Goal: Task Accomplishment & Management: Use online tool/utility

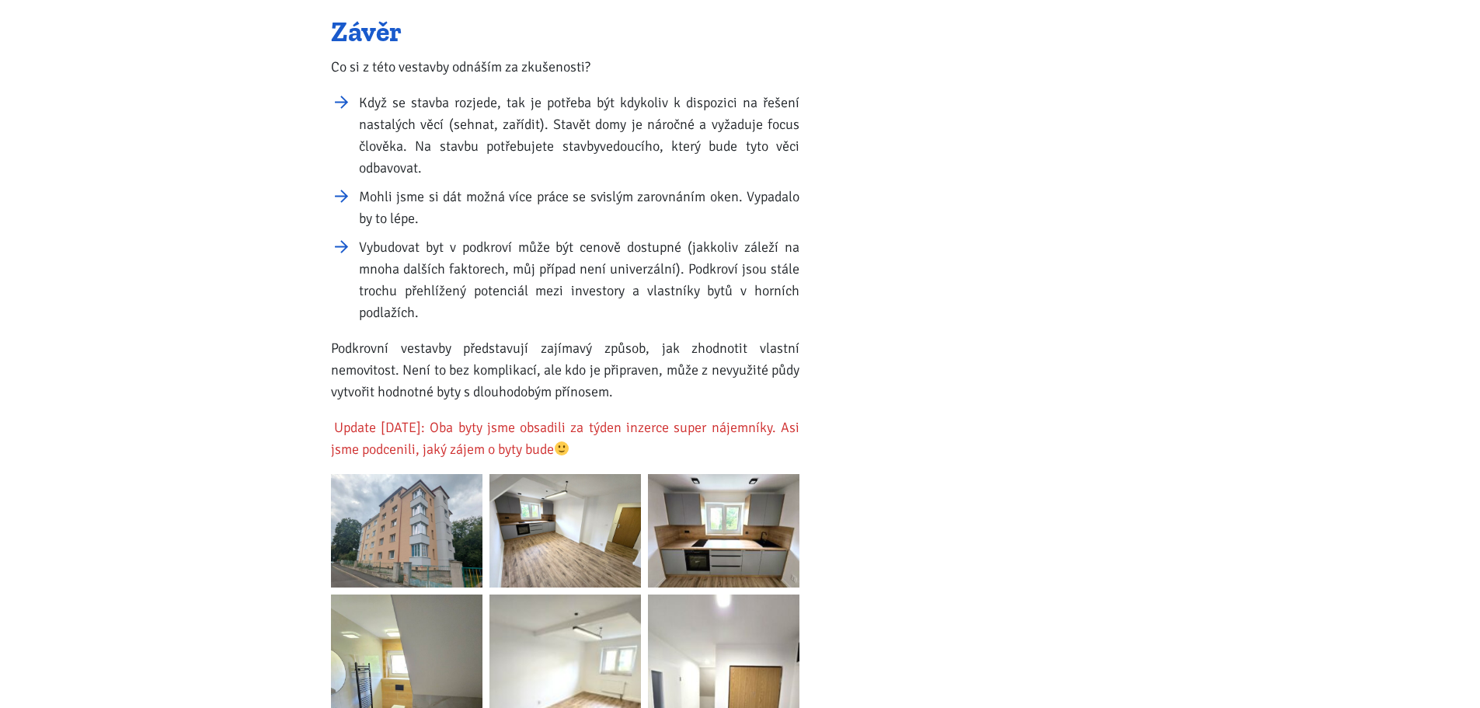
scroll to position [2254, 0]
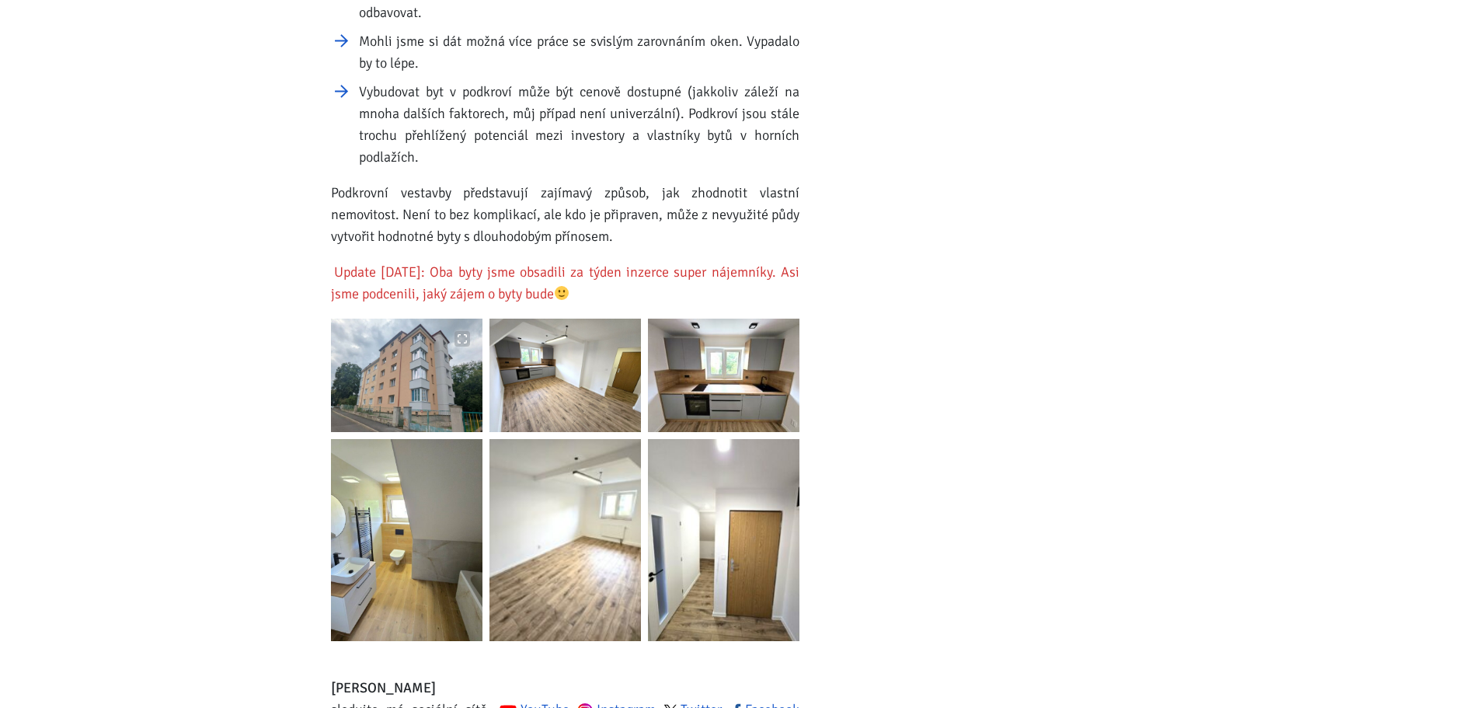
click at [402, 342] on img at bounding box center [407, 375] width 152 height 113
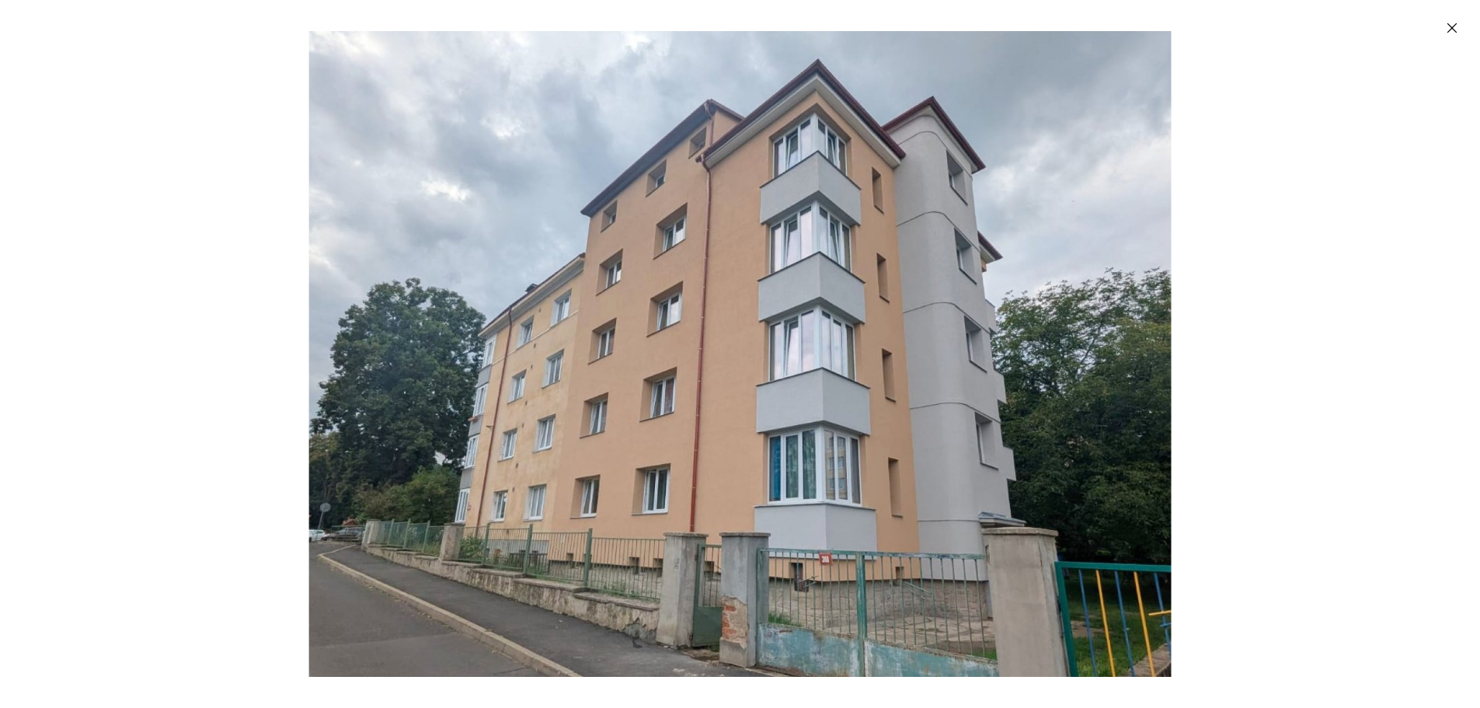
click at [688, 281] on img "Enlarged image" at bounding box center [740, 354] width 863 height 646
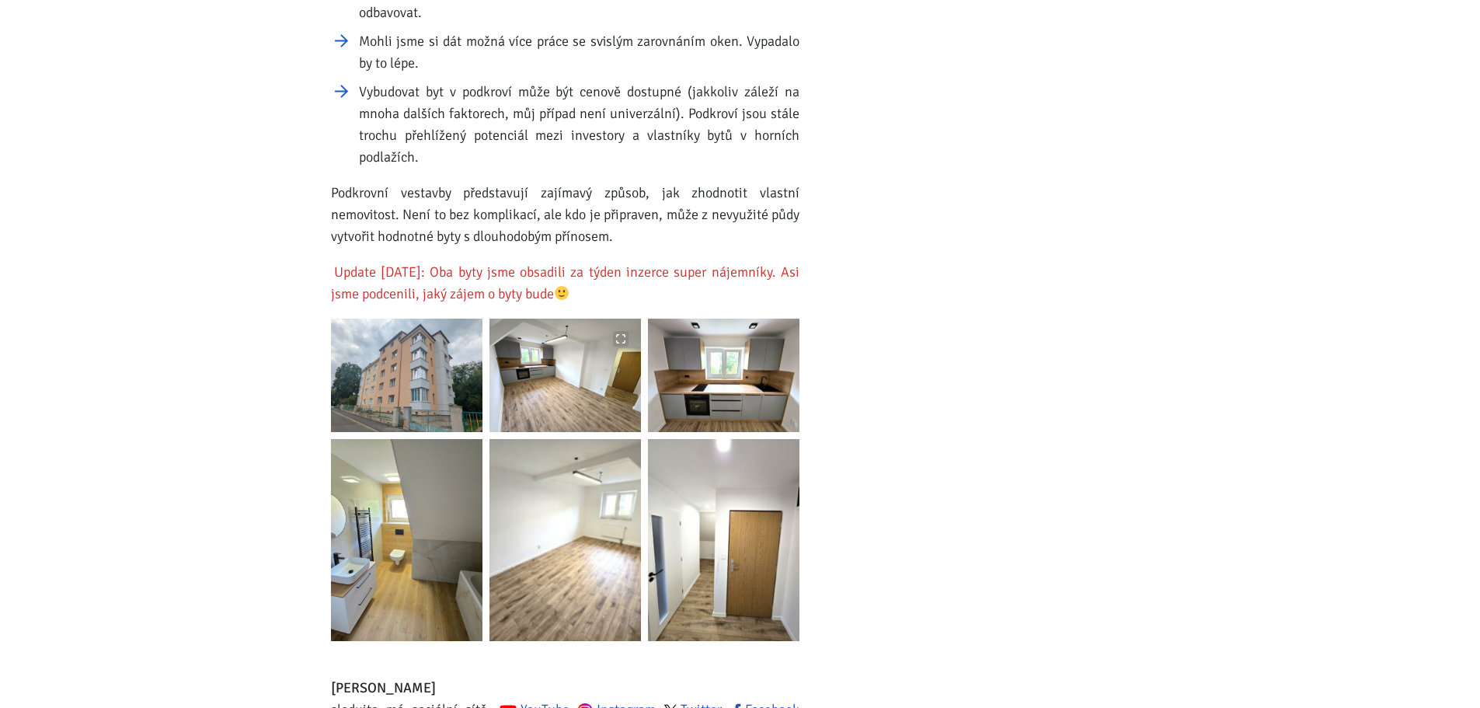
click at [607, 366] on img at bounding box center [566, 375] width 152 height 113
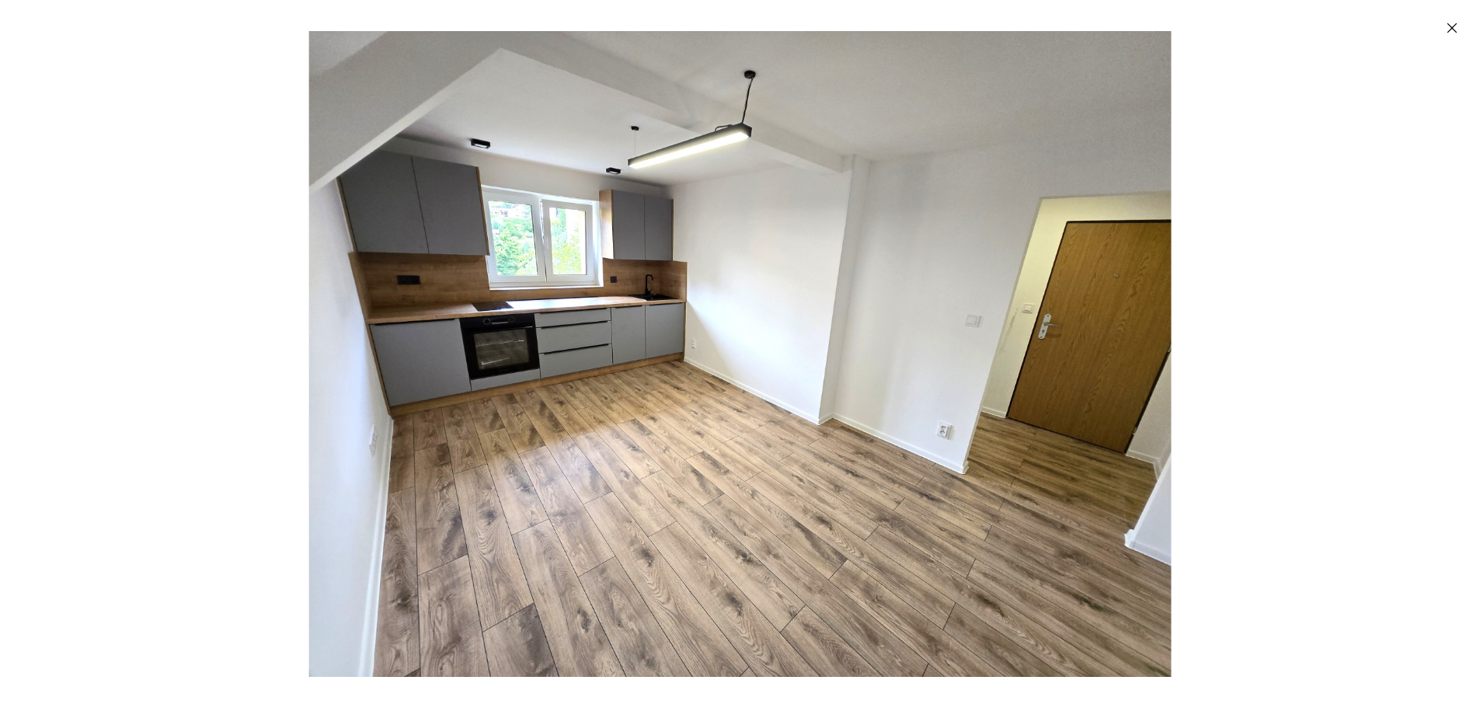
click at [597, 388] on img "Enlarged image" at bounding box center [740, 354] width 863 height 646
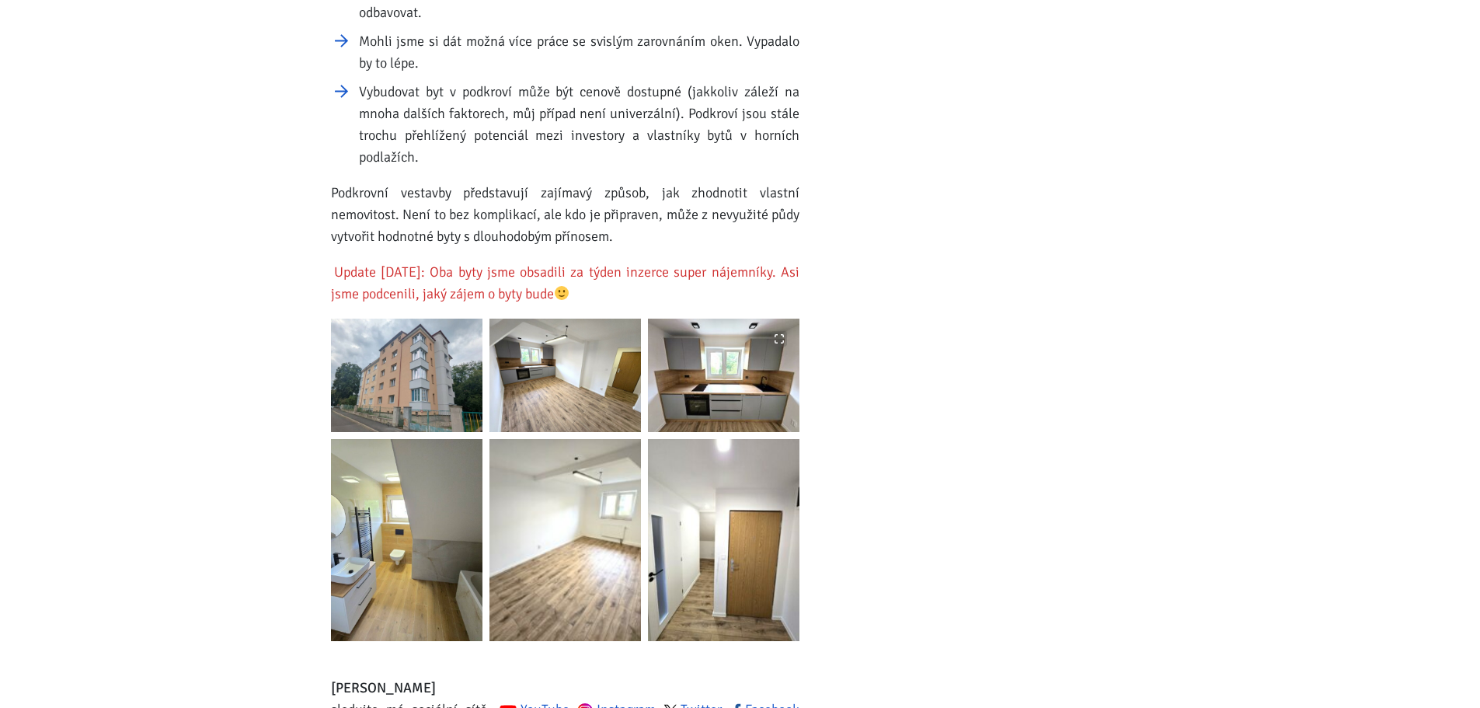
click at [738, 376] on img at bounding box center [724, 375] width 152 height 113
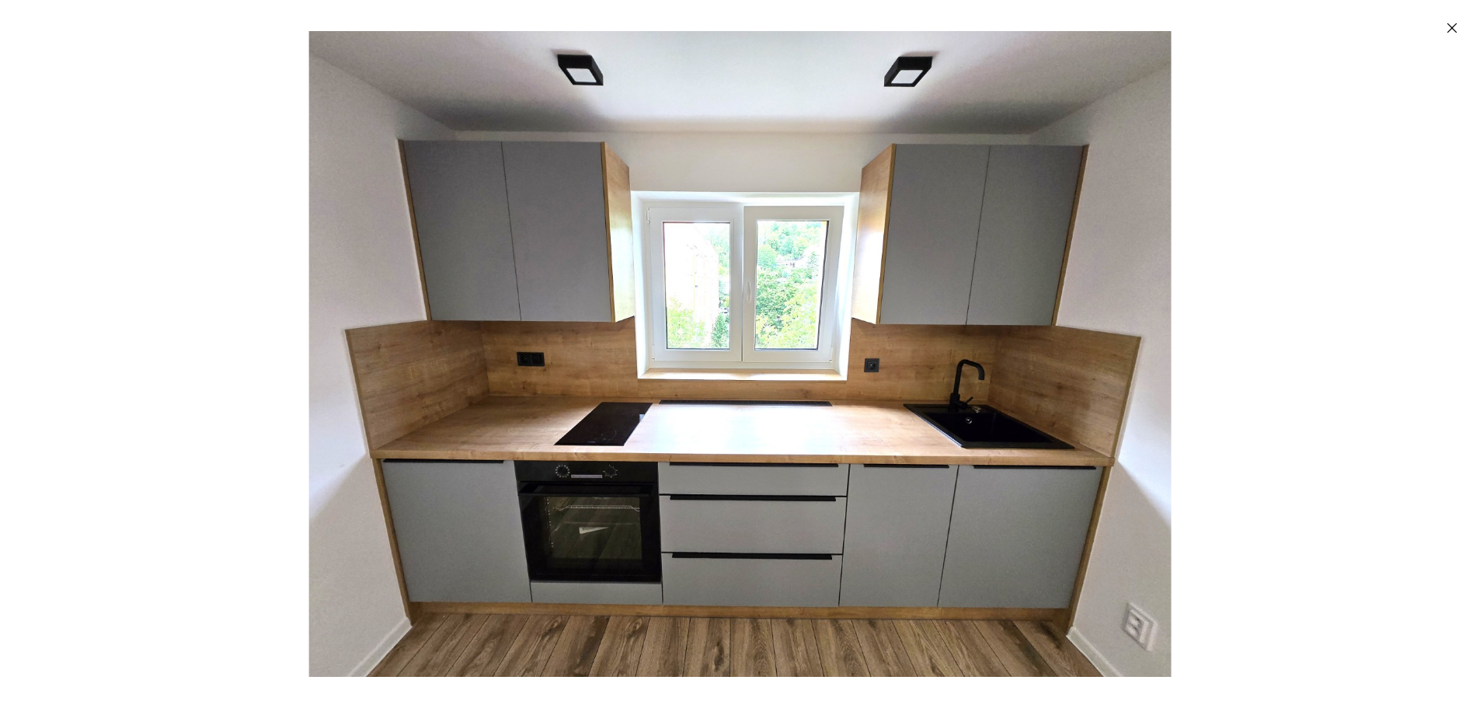
click at [659, 399] on img "Enlarged image" at bounding box center [740, 354] width 863 height 646
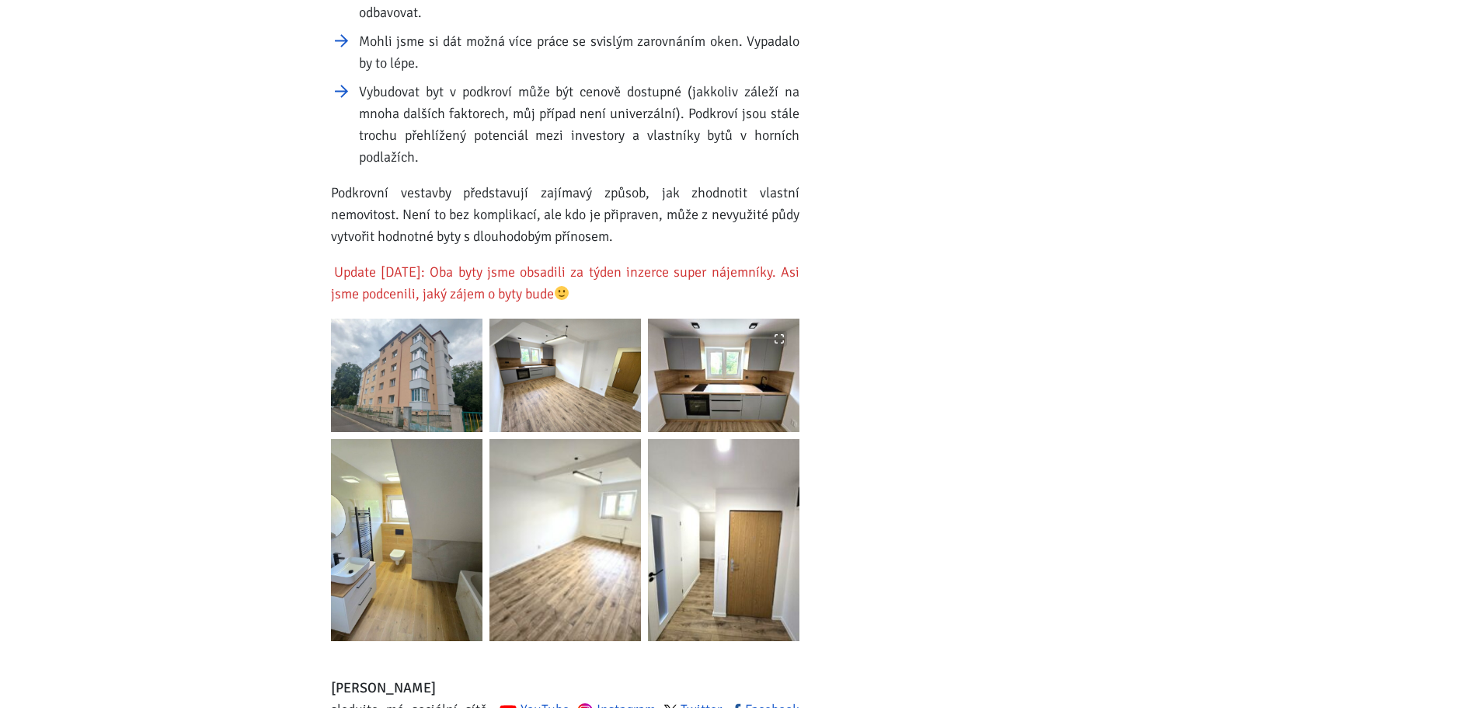
click at [709, 346] on img at bounding box center [724, 375] width 152 height 113
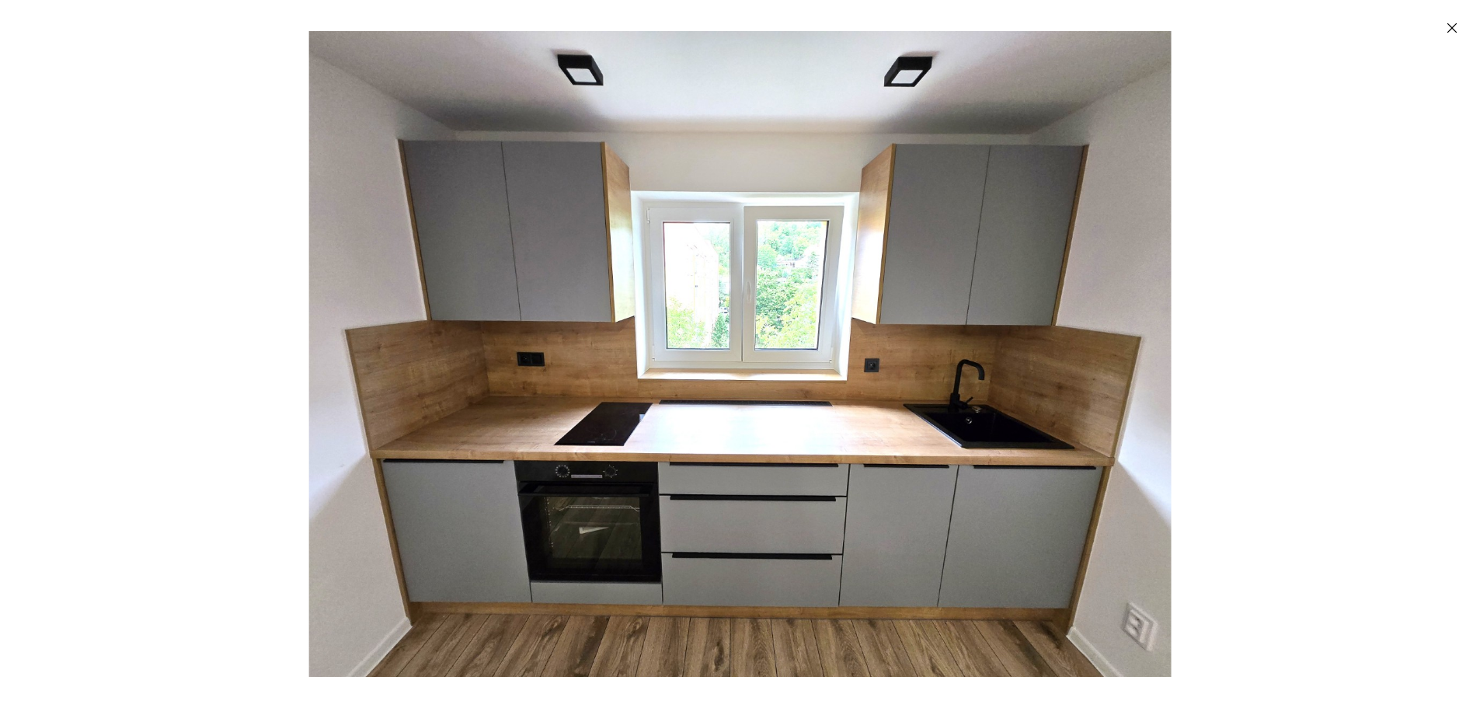
click at [668, 383] on img "Enlarged image" at bounding box center [740, 354] width 863 height 646
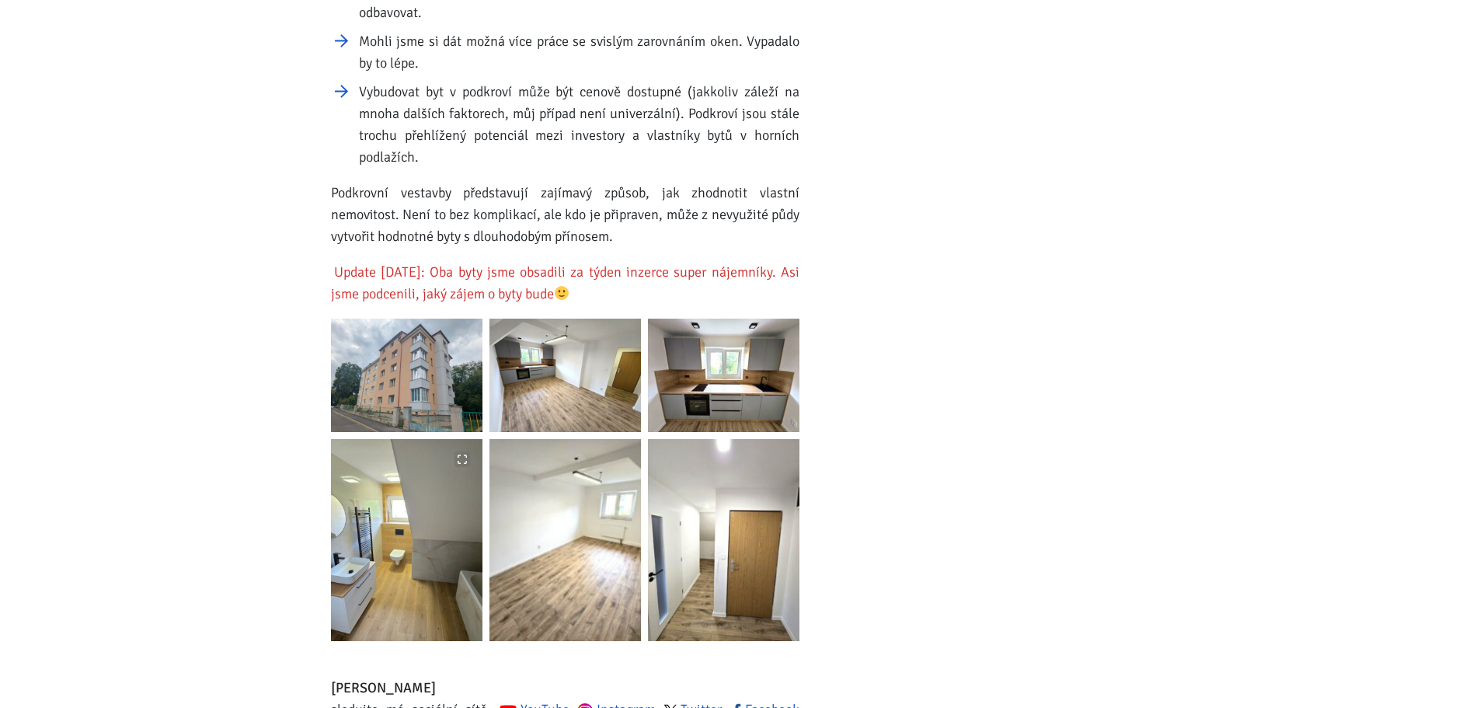
click at [405, 511] on img at bounding box center [407, 540] width 152 height 202
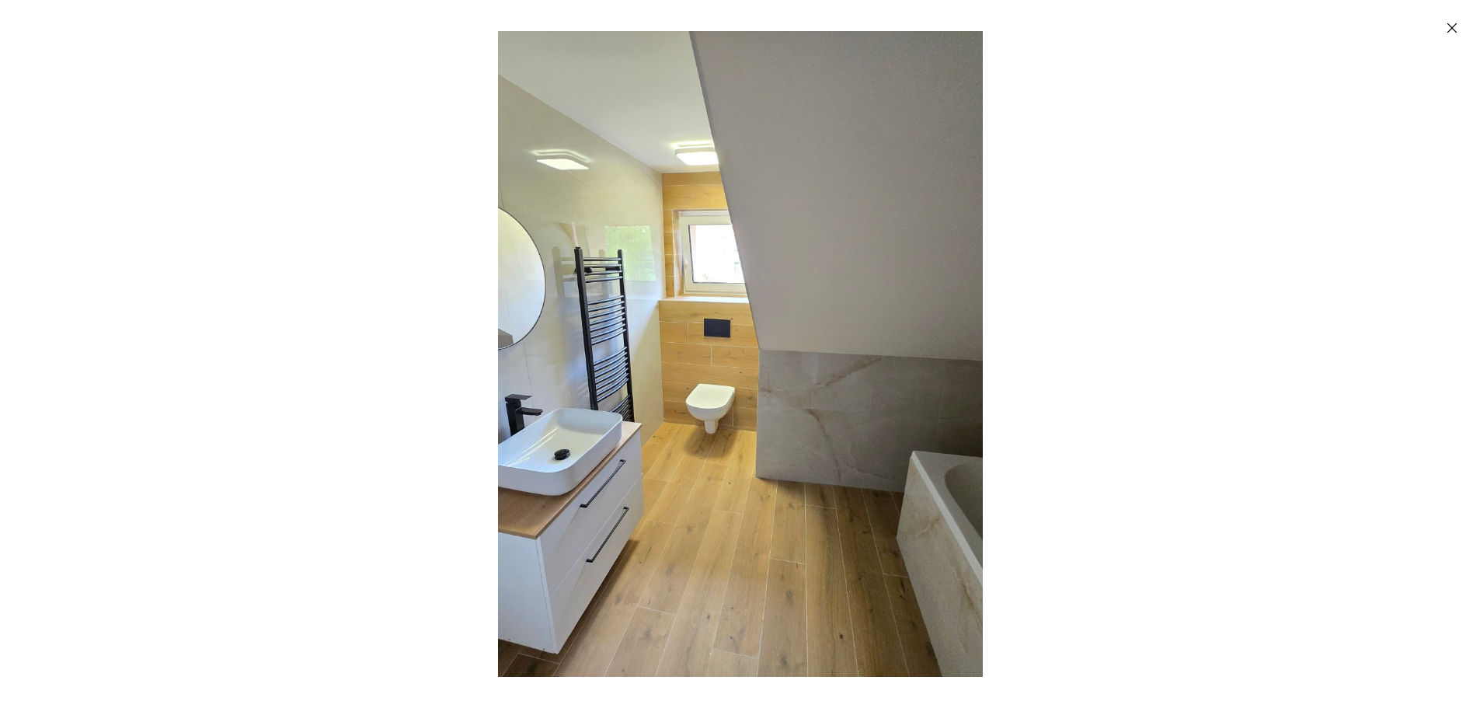
click at [727, 366] on img "Enlarged image" at bounding box center [740, 354] width 863 height 646
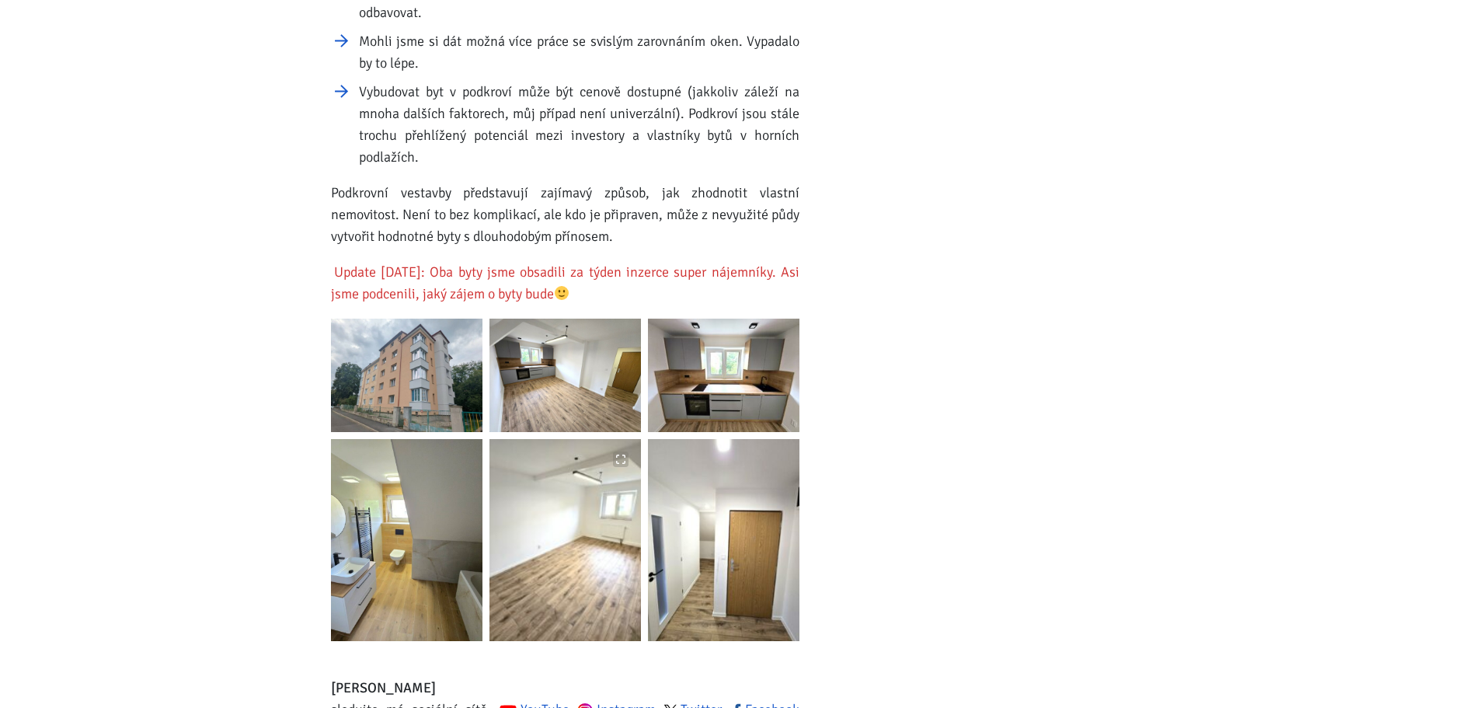
click at [605, 517] on img at bounding box center [566, 540] width 152 height 202
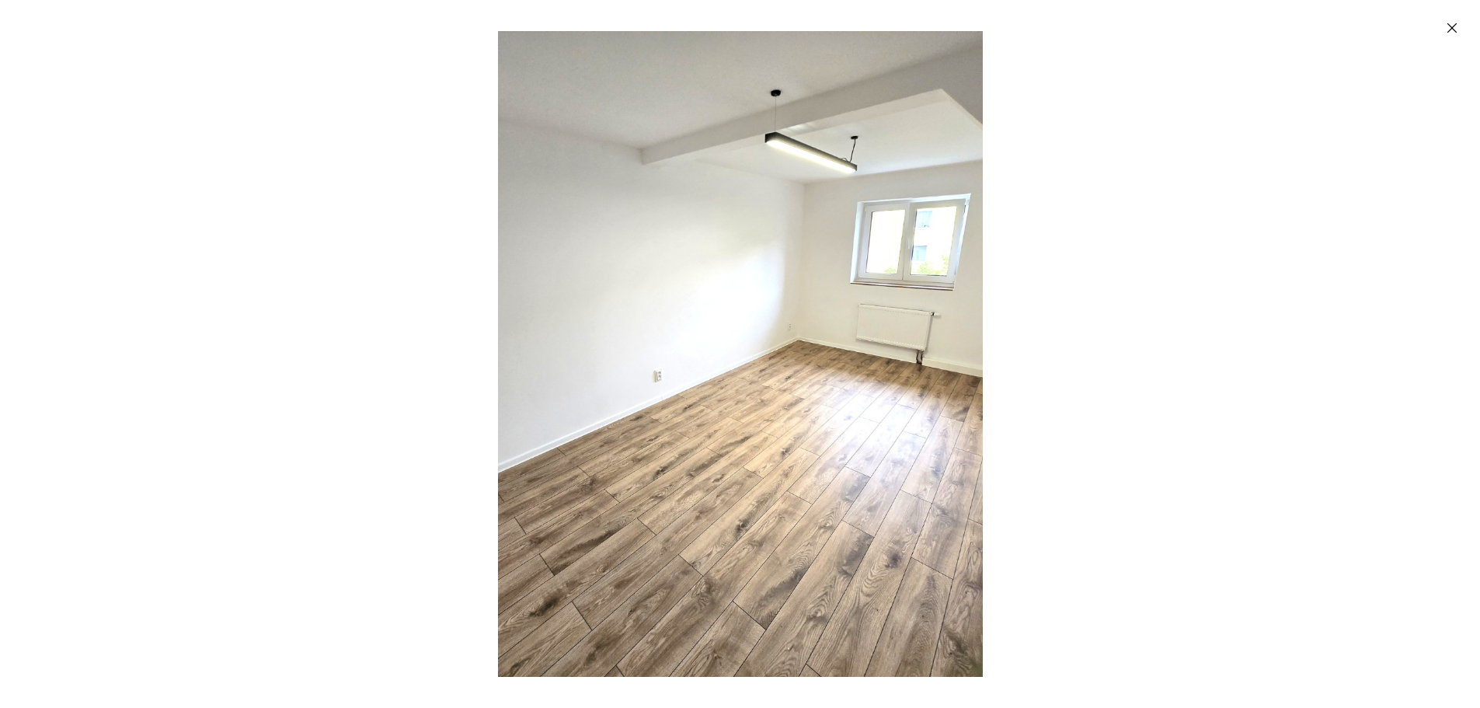
click at [734, 382] on img "Enlarged image" at bounding box center [740, 354] width 863 height 646
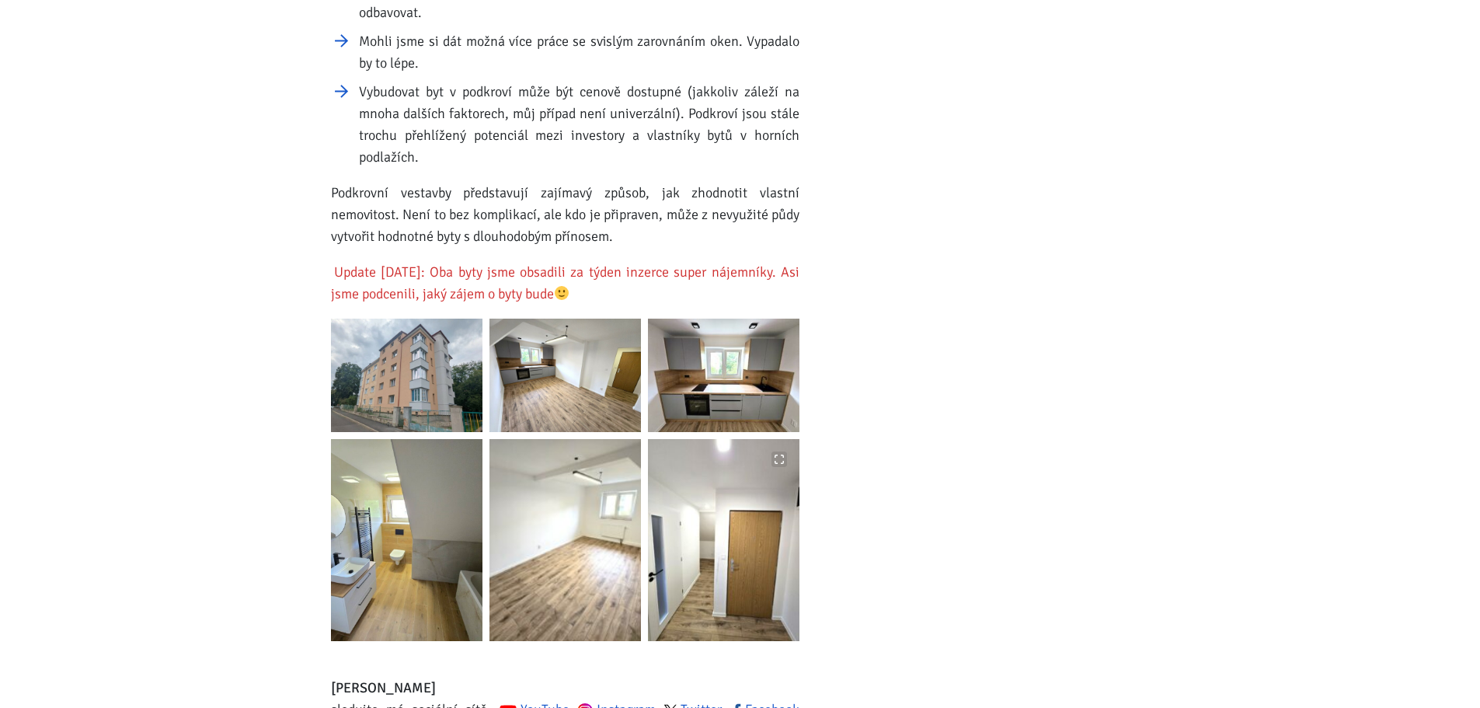
click at [790, 512] on img at bounding box center [724, 540] width 152 height 202
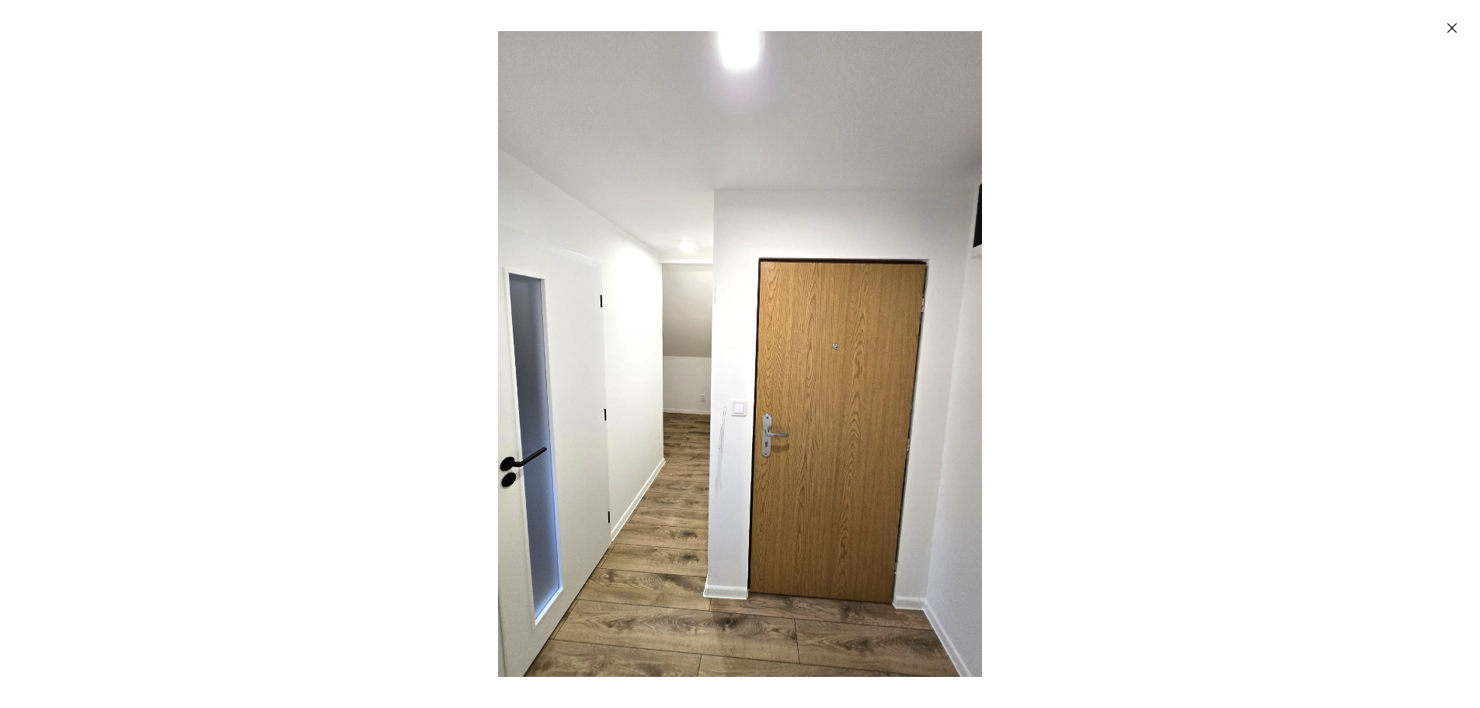
click at [152, 409] on div "Enlarged image" at bounding box center [740, 354] width 1480 height 708
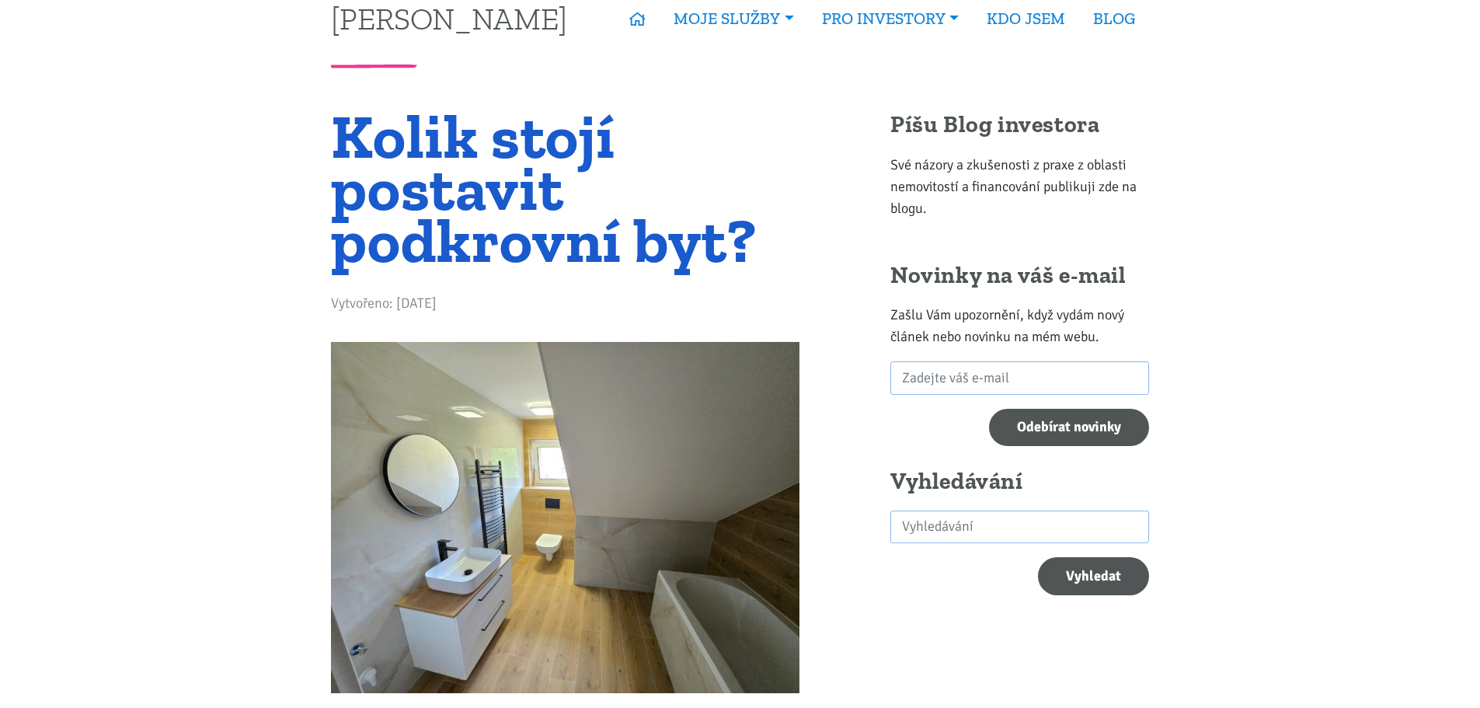
scroll to position [0, 0]
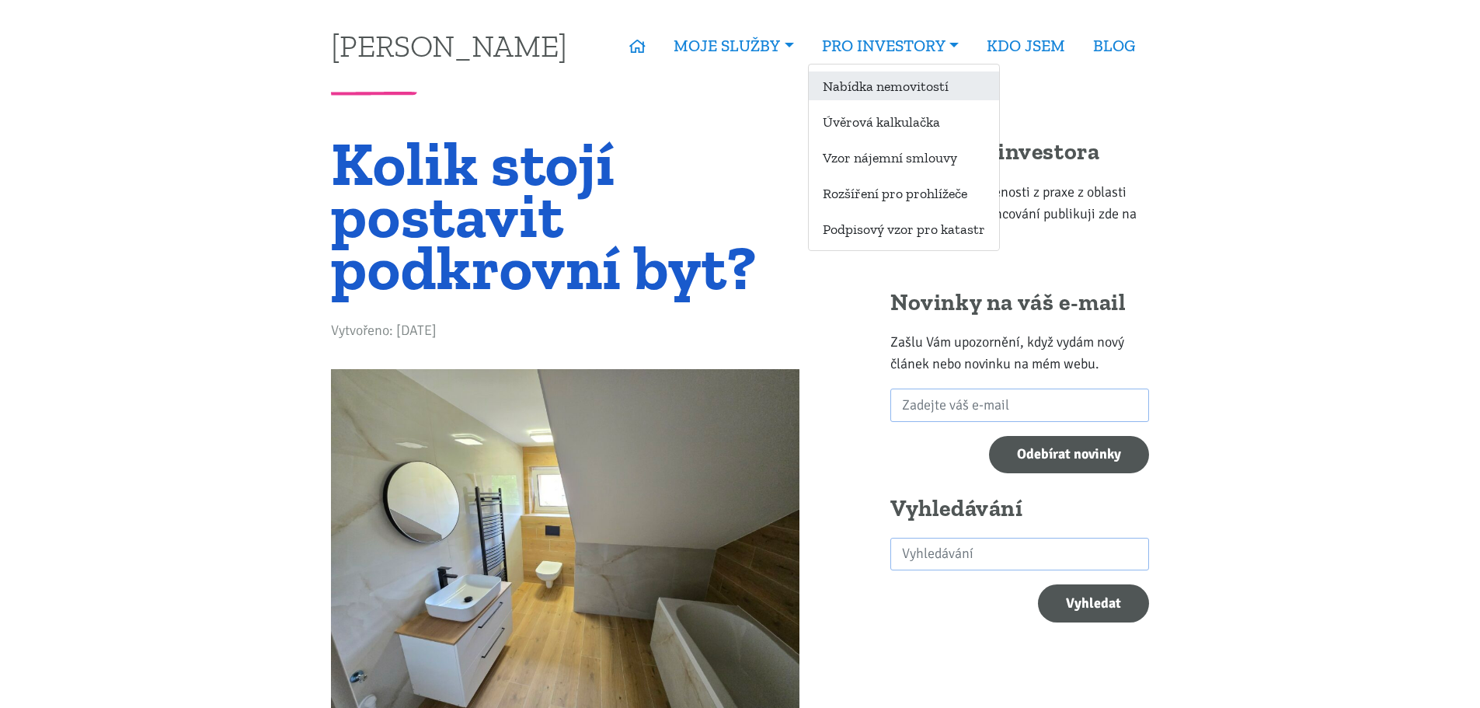
click at [864, 87] on link "Nabídka nemovitostí" at bounding box center [904, 85] width 190 height 29
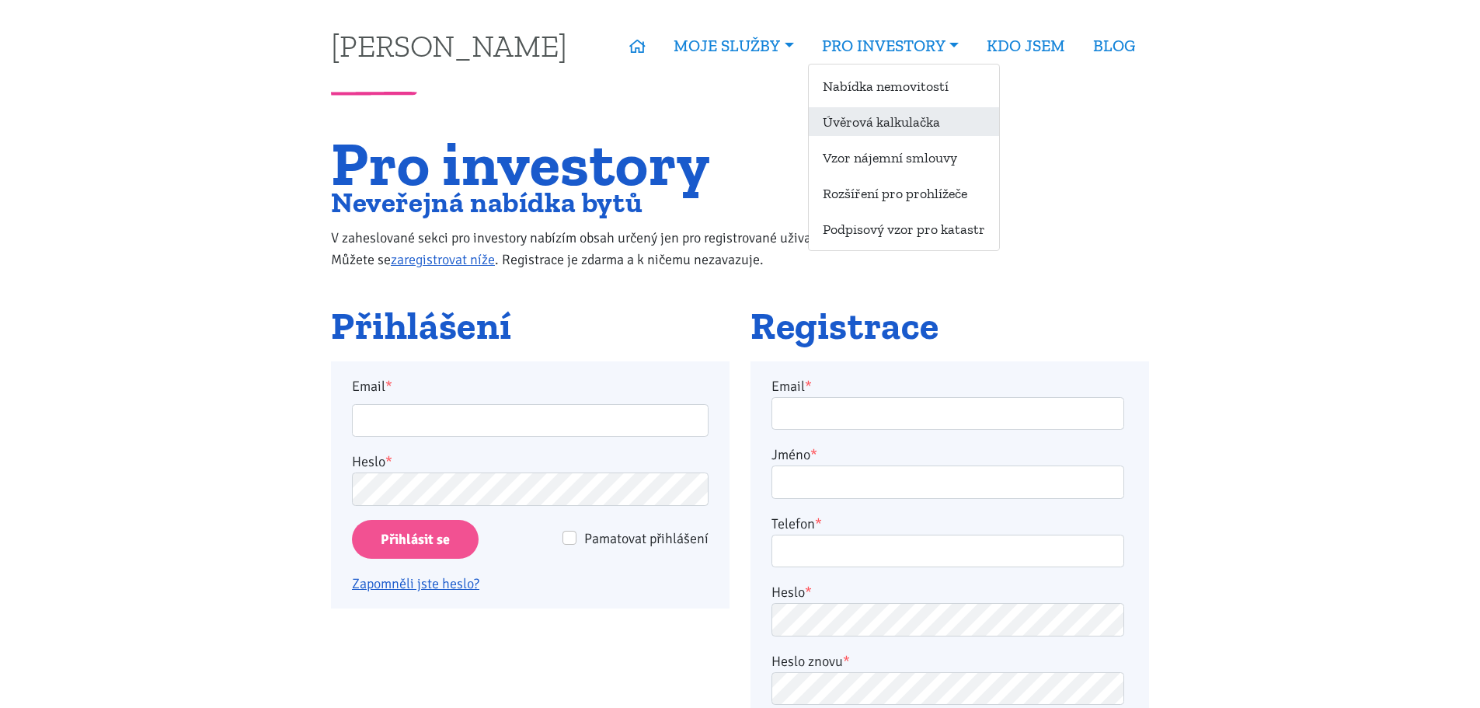
click at [880, 127] on link "Úvěrová kalkulačka" at bounding box center [904, 121] width 190 height 29
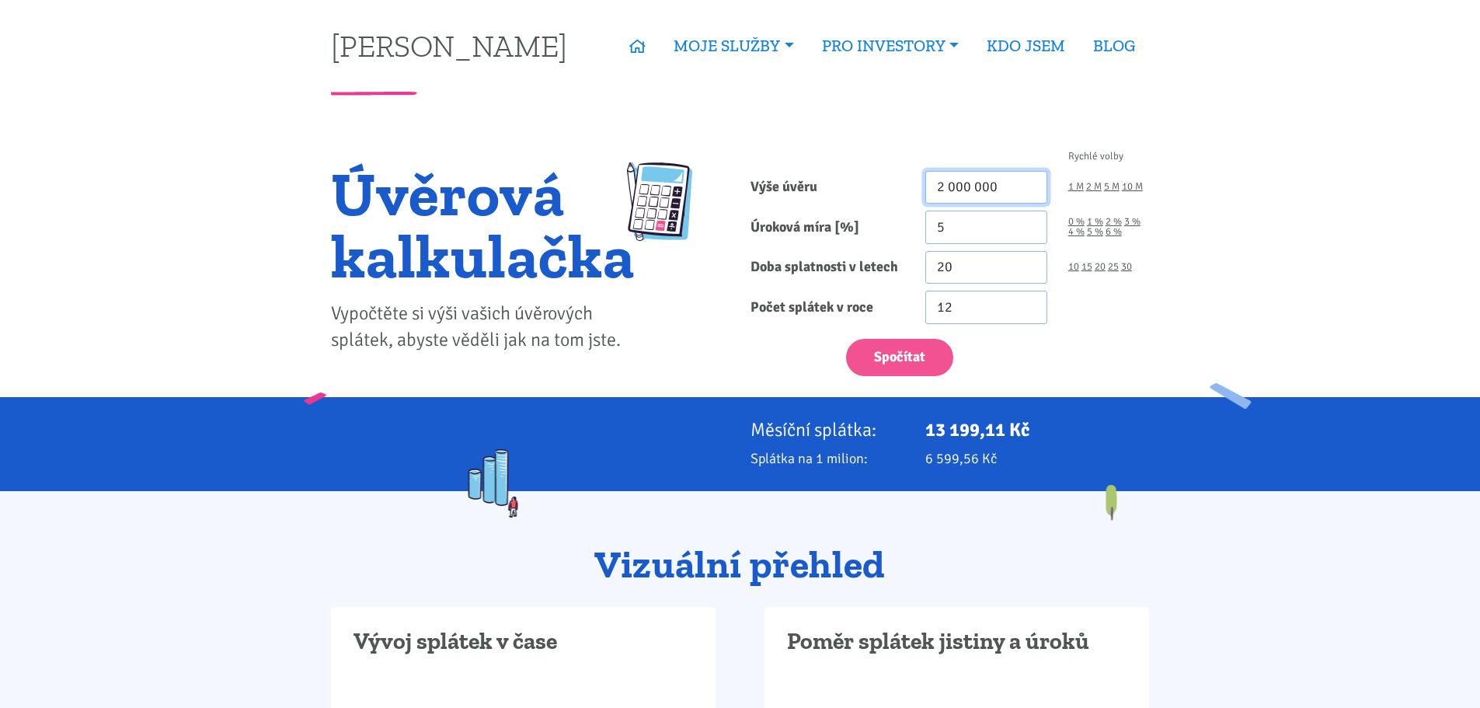
drag, startPoint x: 1009, startPoint y: 184, endPoint x: 818, endPoint y: 174, distance: 191.4
click at [818, 174] on div "Výše úvěru 2 000 000 1 M 2 M 5 M 10 M" at bounding box center [951, 187] width 420 height 33
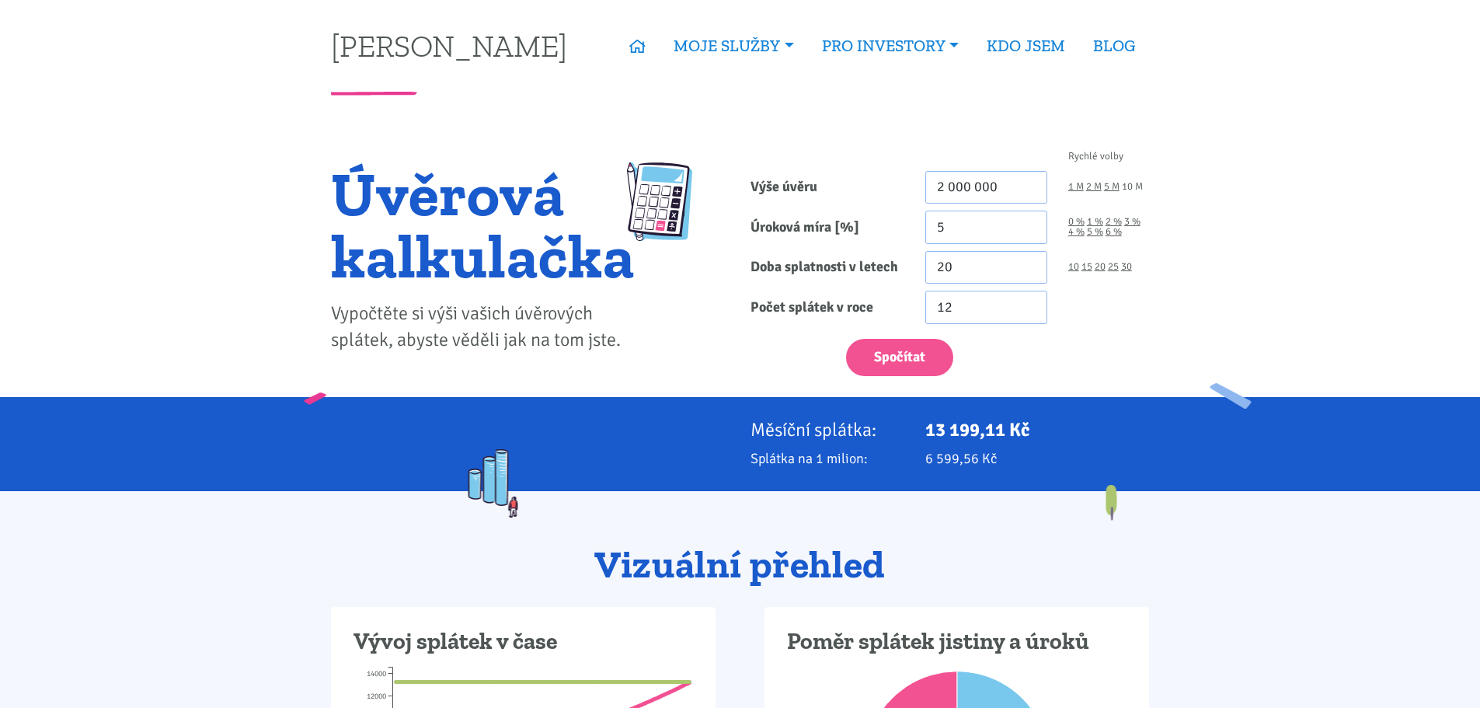
click at [1139, 187] on link "10 M" at bounding box center [1132, 187] width 21 height 10
type input "10 000 000"
click at [1079, 229] on link "4 %" at bounding box center [1077, 232] width 16 height 10
type input "4"
click at [1123, 263] on link "30" at bounding box center [1126, 267] width 11 height 10
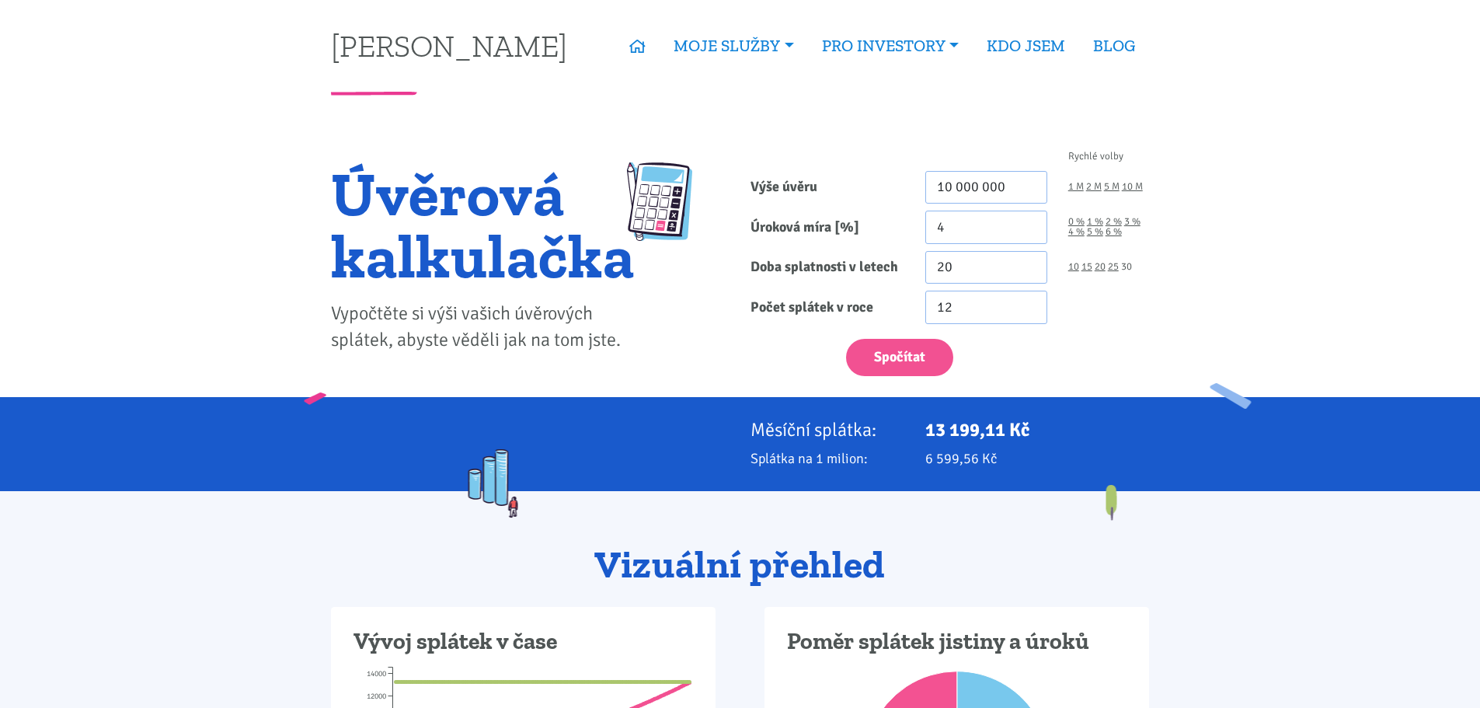
type input "30"
click at [908, 354] on button "Spočítat" at bounding box center [899, 358] width 107 height 38
type input "10000000"
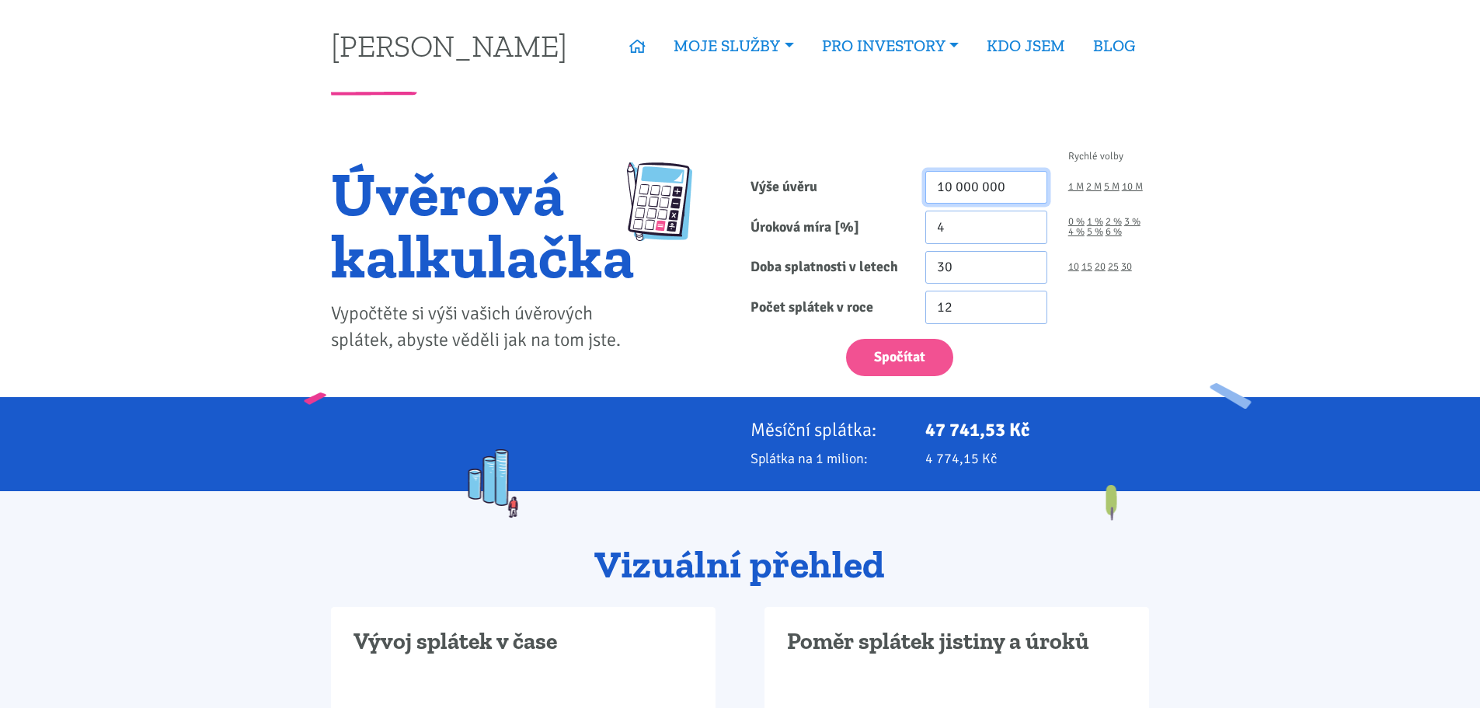
drag, startPoint x: 946, startPoint y: 187, endPoint x: 937, endPoint y: 187, distance: 8.5
click at [937, 187] on input "10 000 000" at bounding box center [987, 187] width 122 height 33
click at [915, 343] on button "Spočítat" at bounding box center [899, 358] width 107 height 38
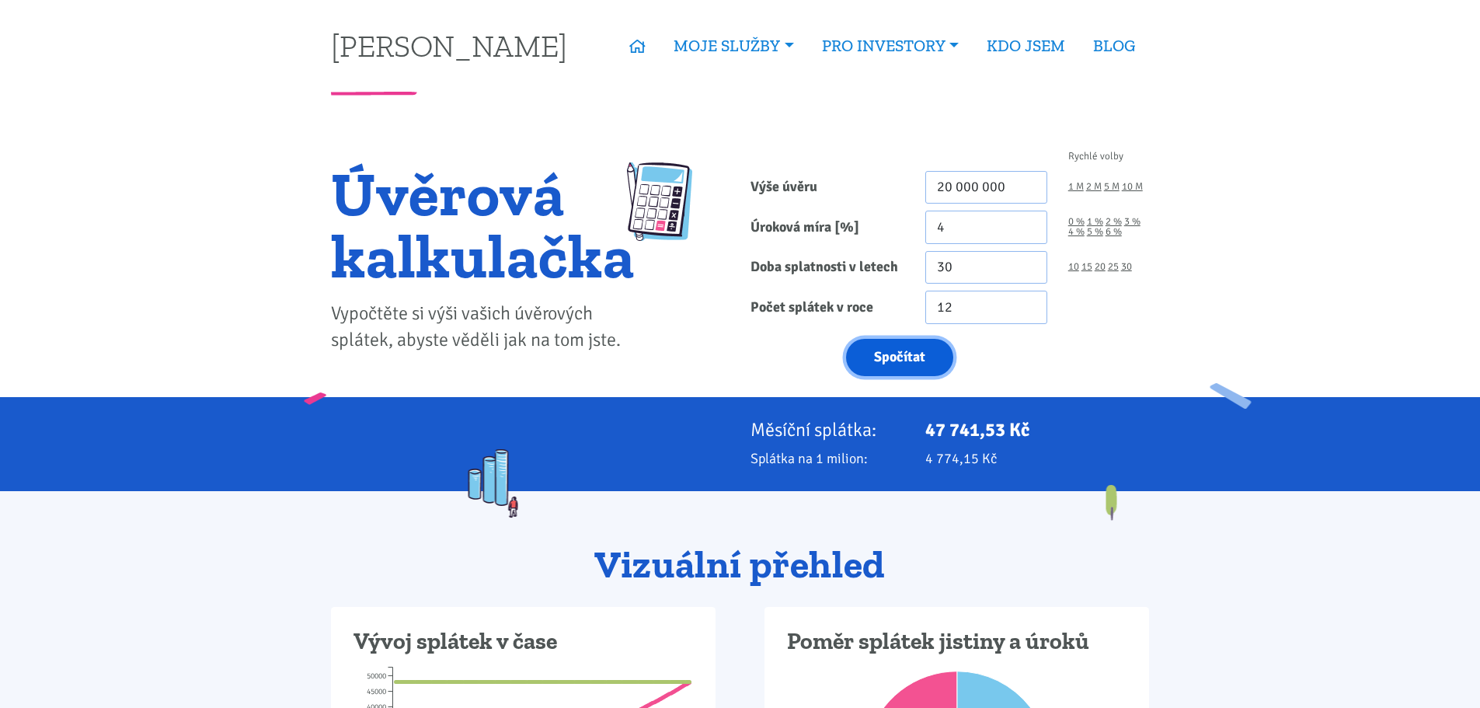
type input "20000000"
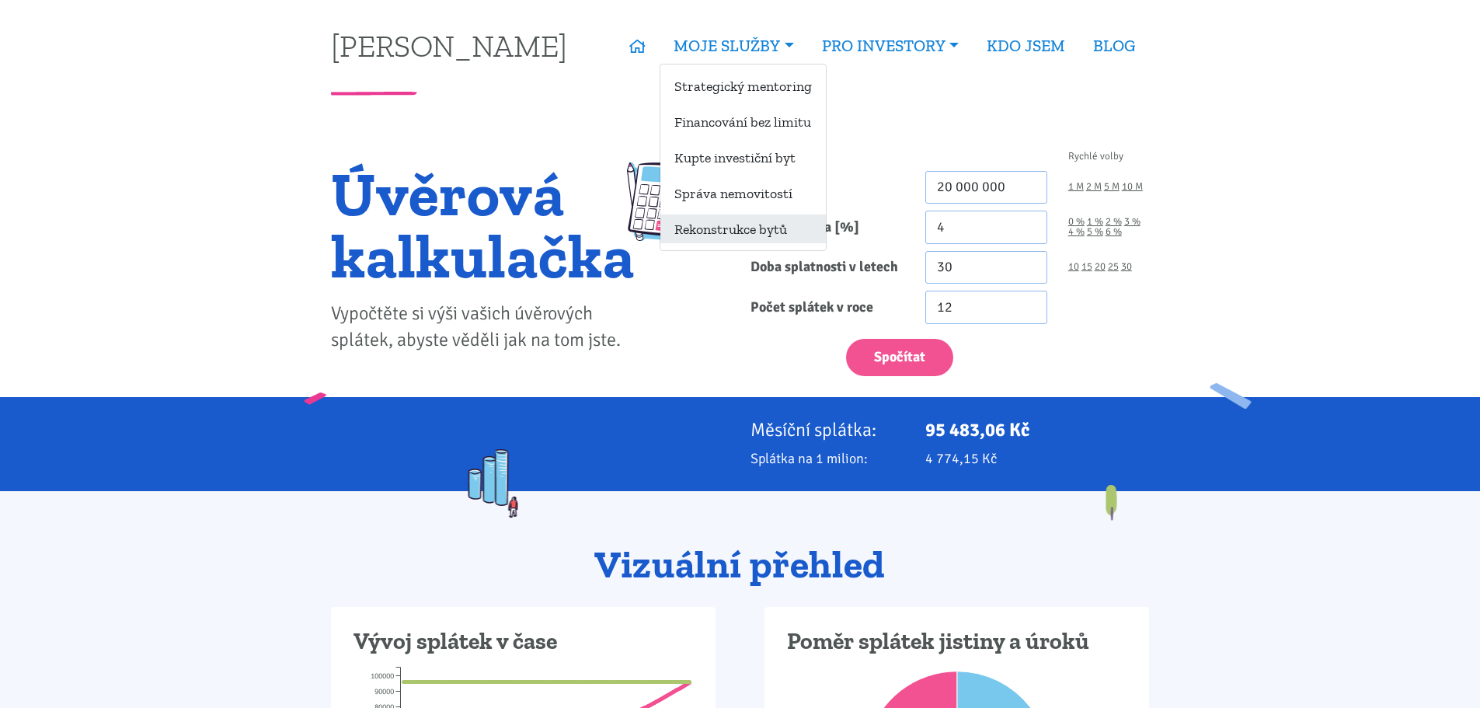
click at [727, 230] on link "Rekonstrukce bytů" at bounding box center [744, 228] width 166 height 29
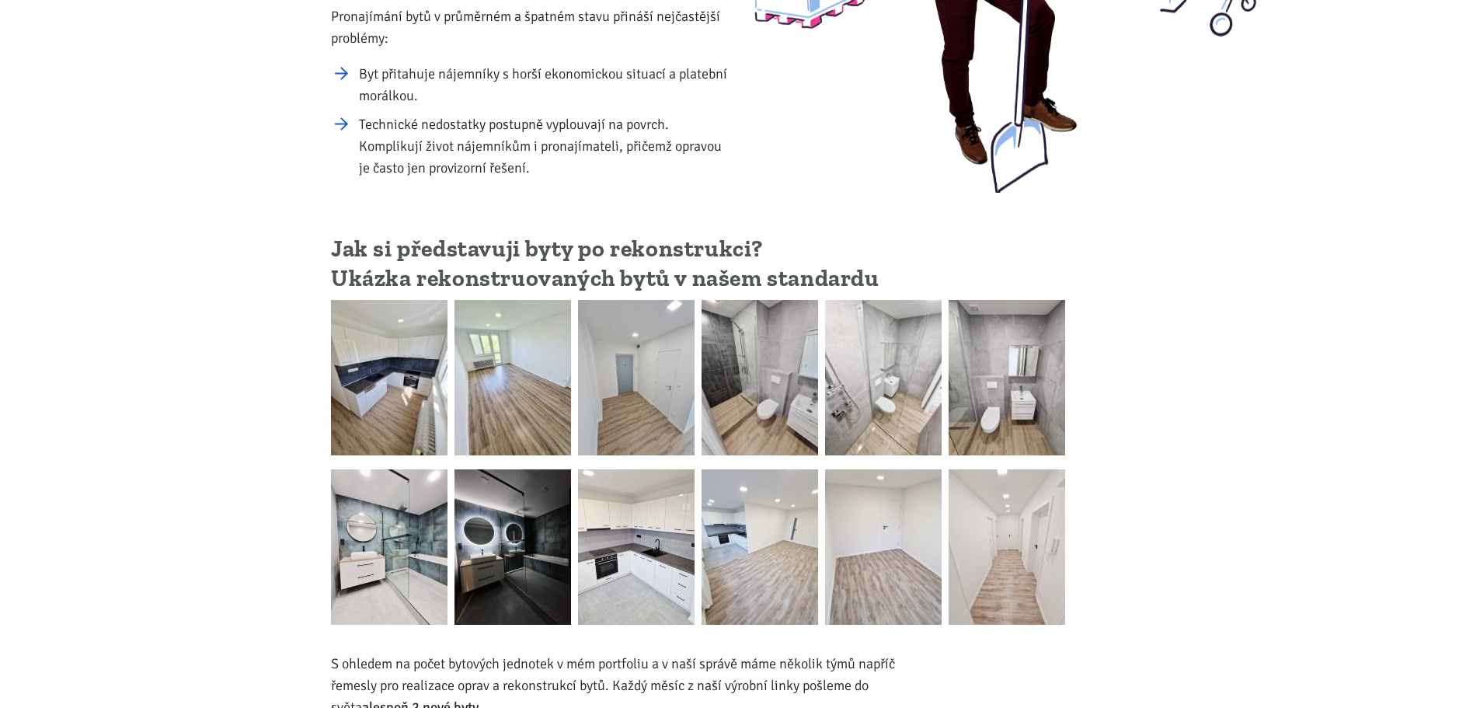
scroll to position [389, 0]
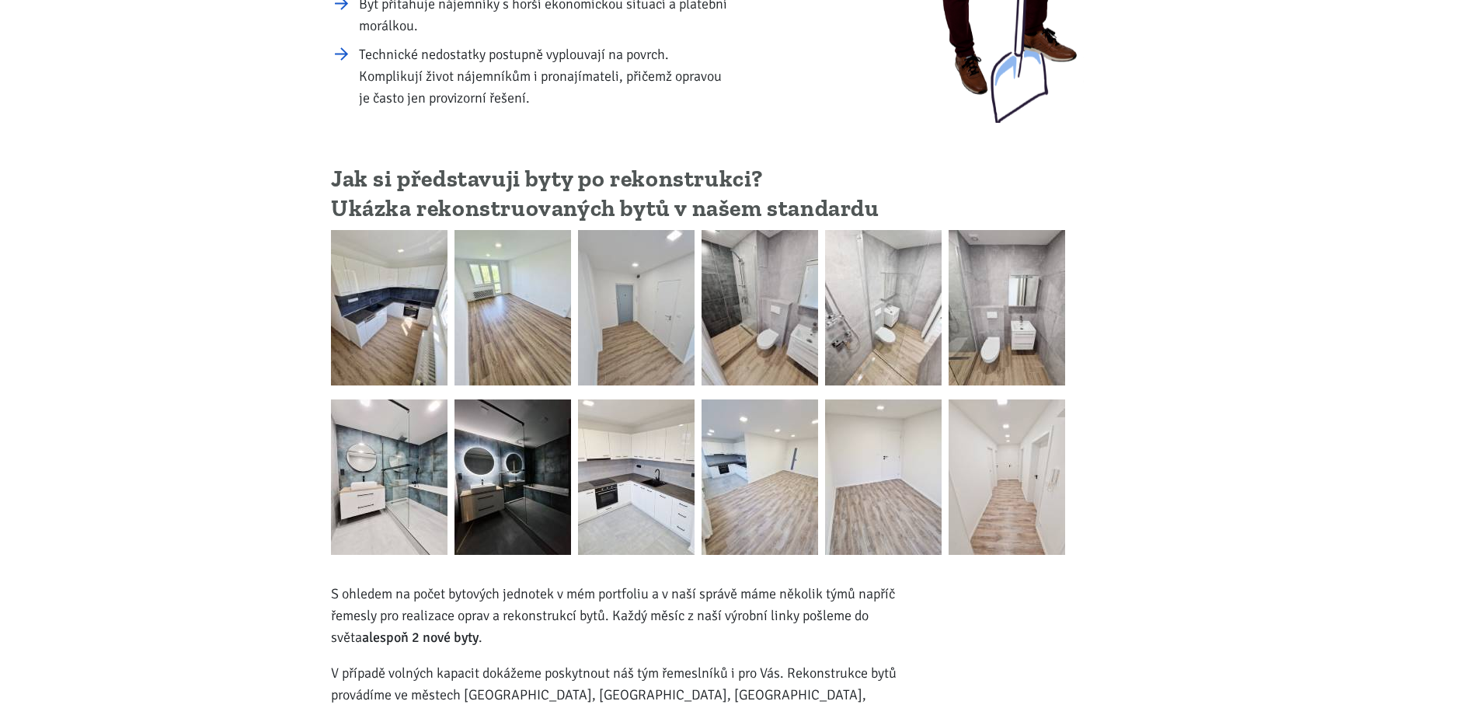
click at [400, 284] on img at bounding box center [389, 307] width 117 height 155
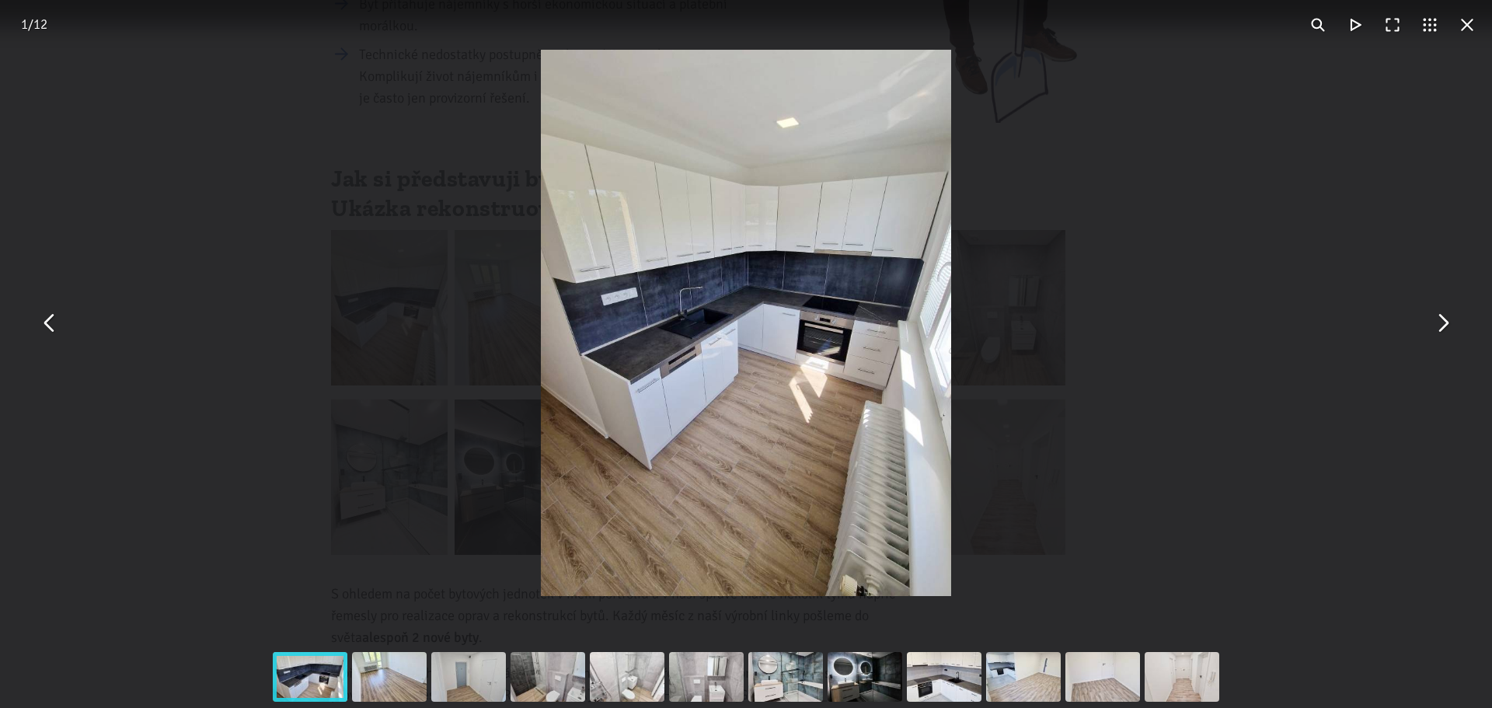
click at [1449, 324] on button "You can close this modal content with the ESC key" at bounding box center [1442, 323] width 37 height 37
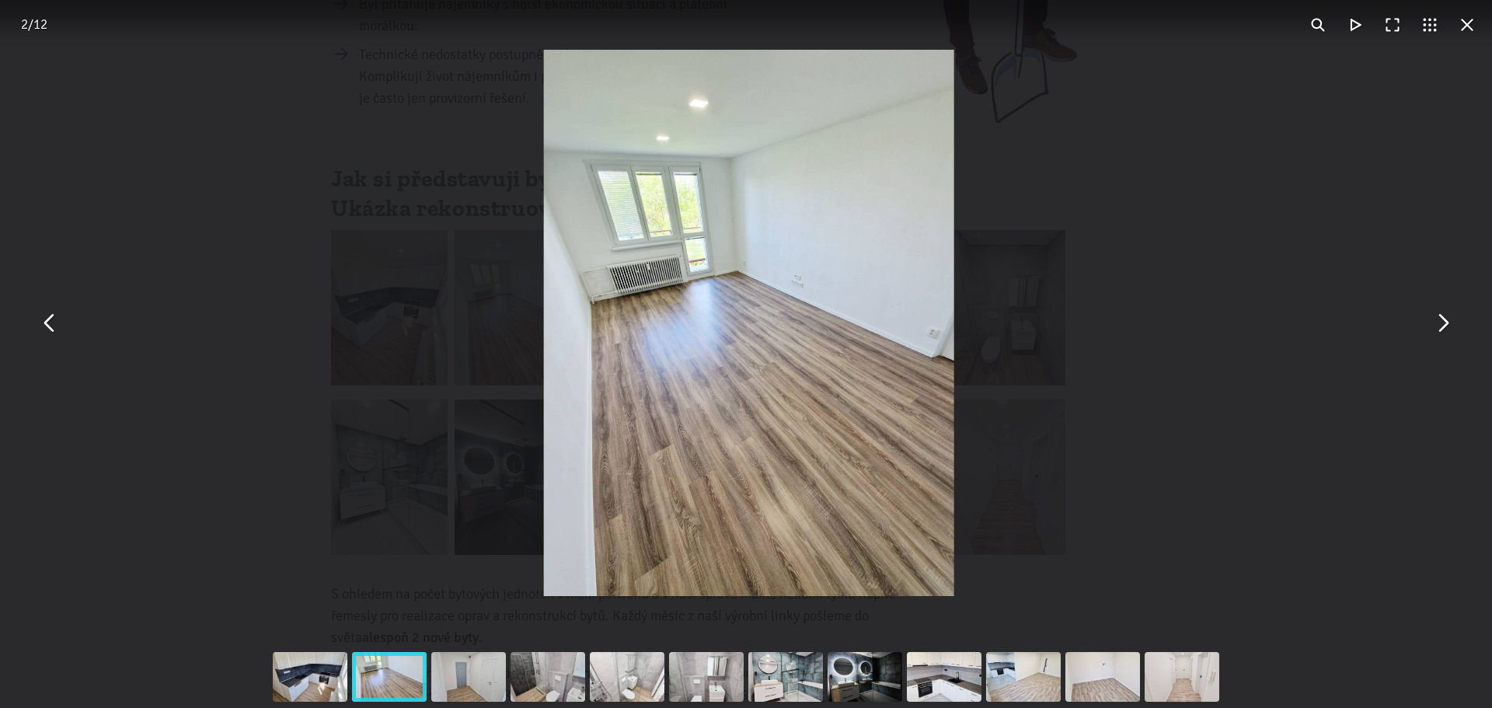
click at [1448, 324] on button "You can close this modal content with the ESC key" at bounding box center [1442, 323] width 37 height 37
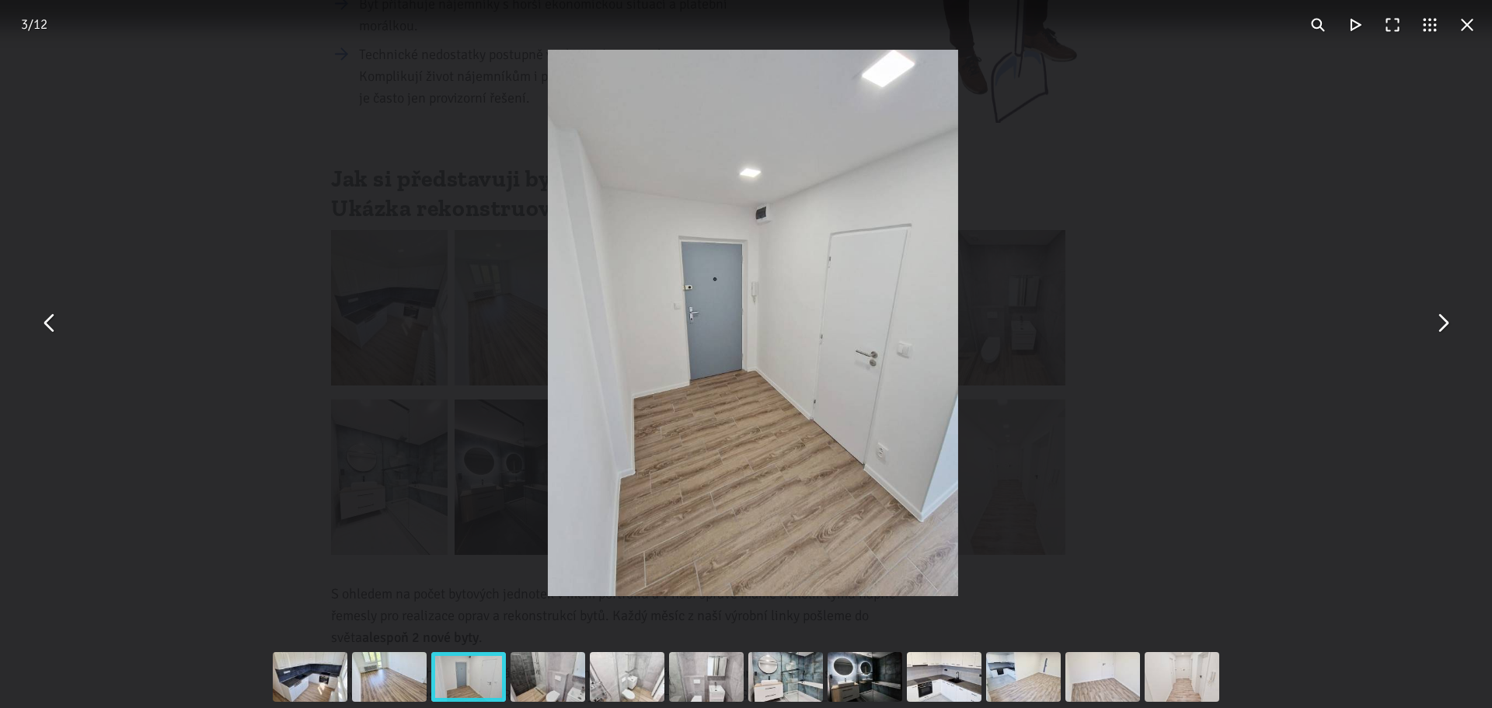
click at [1448, 324] on button "You can close this modal content with the ESC key" at bounding box center [1442, 323] width 37 height 37
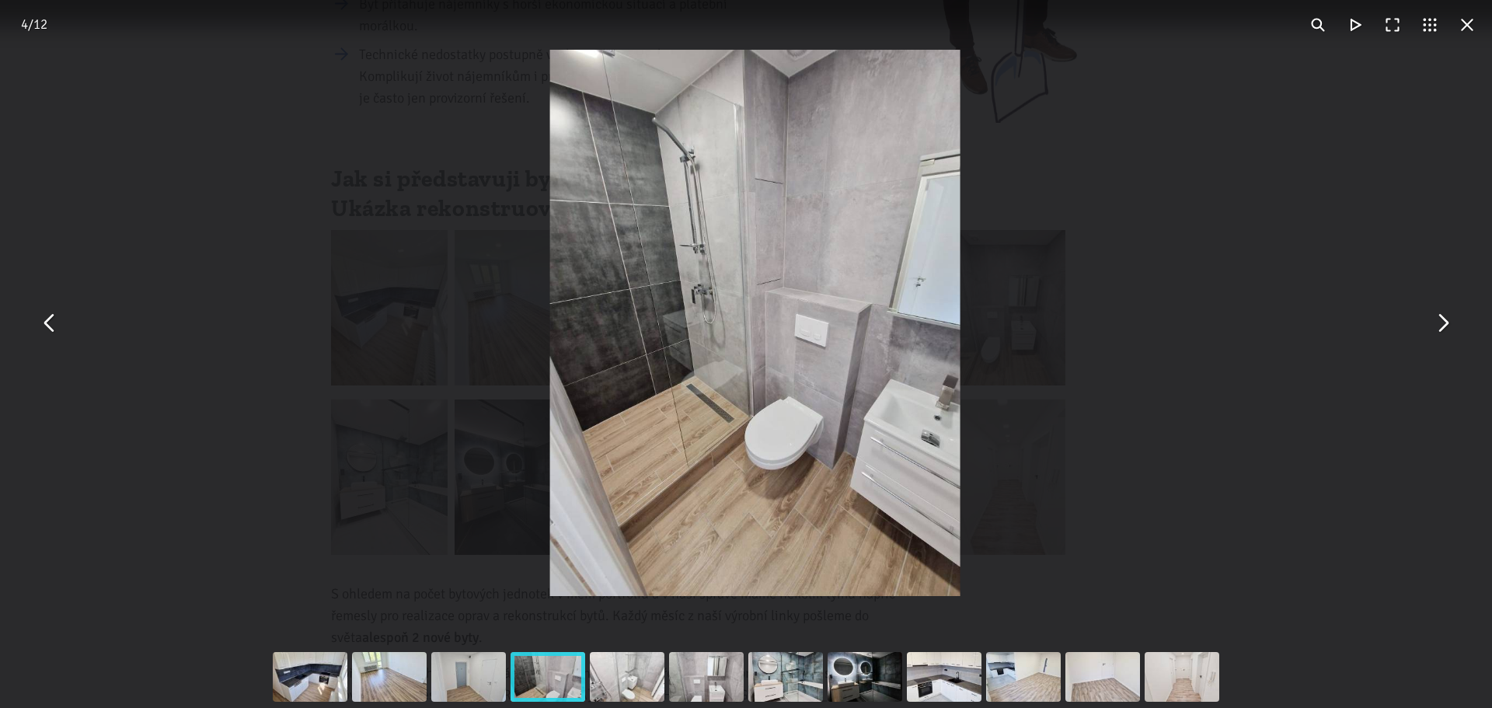
click at [1445, 319] on button "You can close this modal content with the ESC key" at bounding box center [1442, 323] width 37 height 37
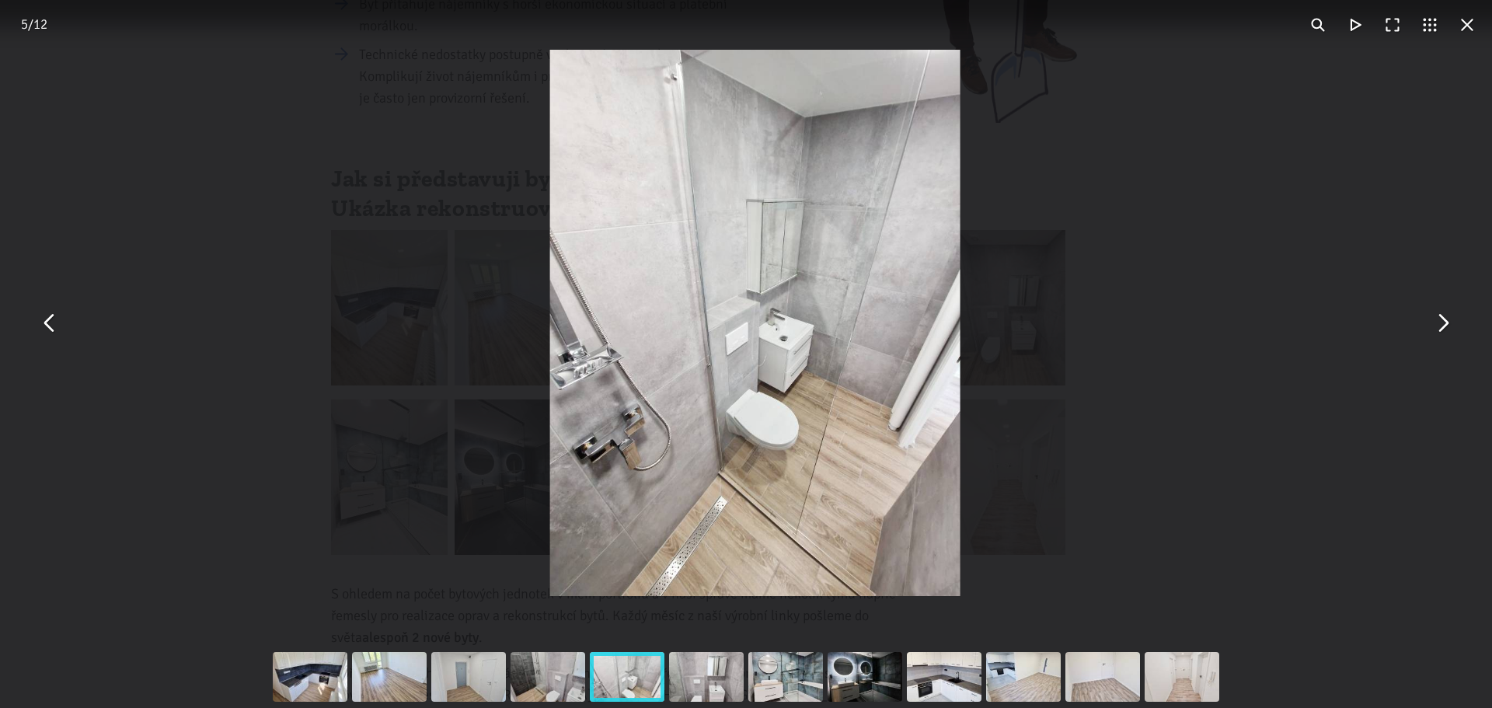
click at [1445, 319] on button "You can close this modal content with the ESC key" at bounding box center [1442, 323] width 37 height 37
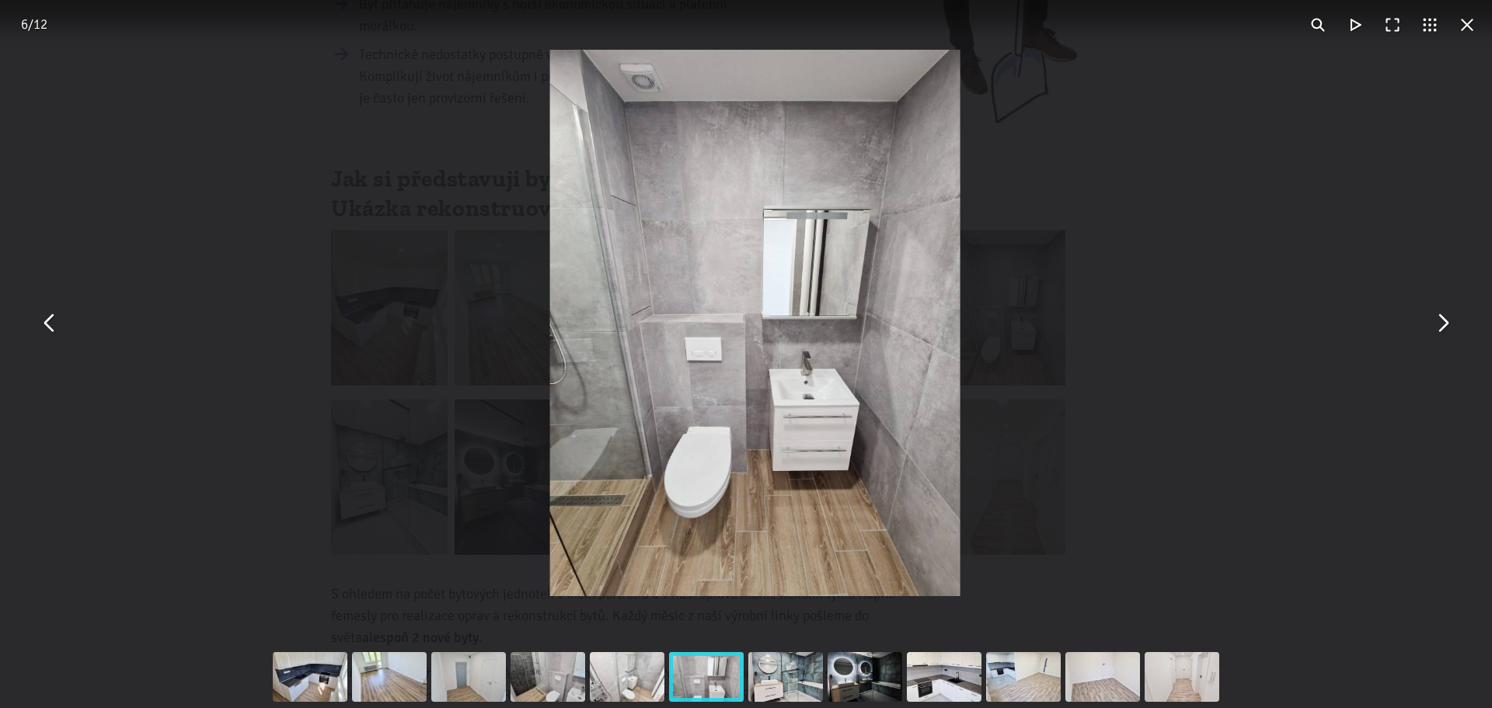
click at [1445, 319] on button "You can close this modal content with the ESC key" at bounding box center [1442, 323] width 37 height 37
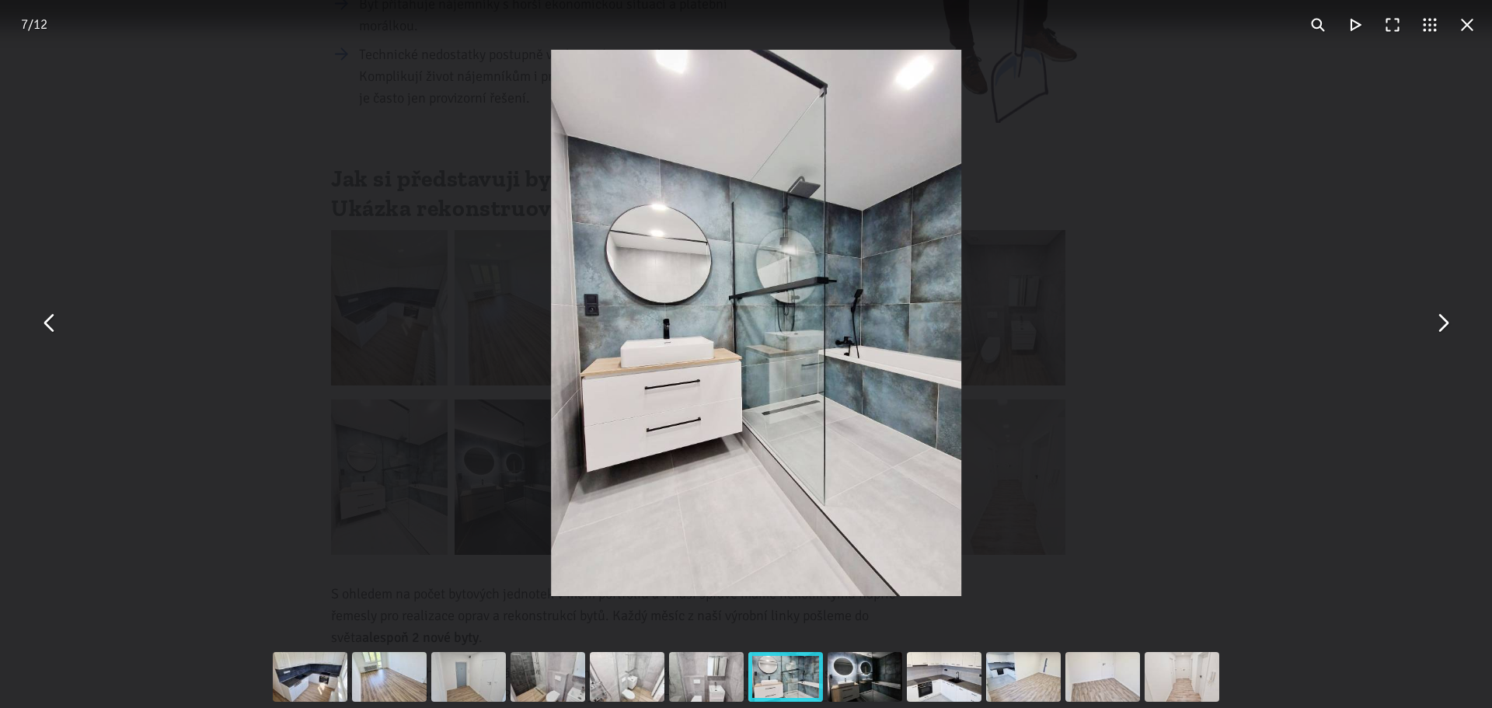
click at [1445, 319] on button "You can close this modal content with the ESC key" at bounding box center [1442, 323] width 37 height 37
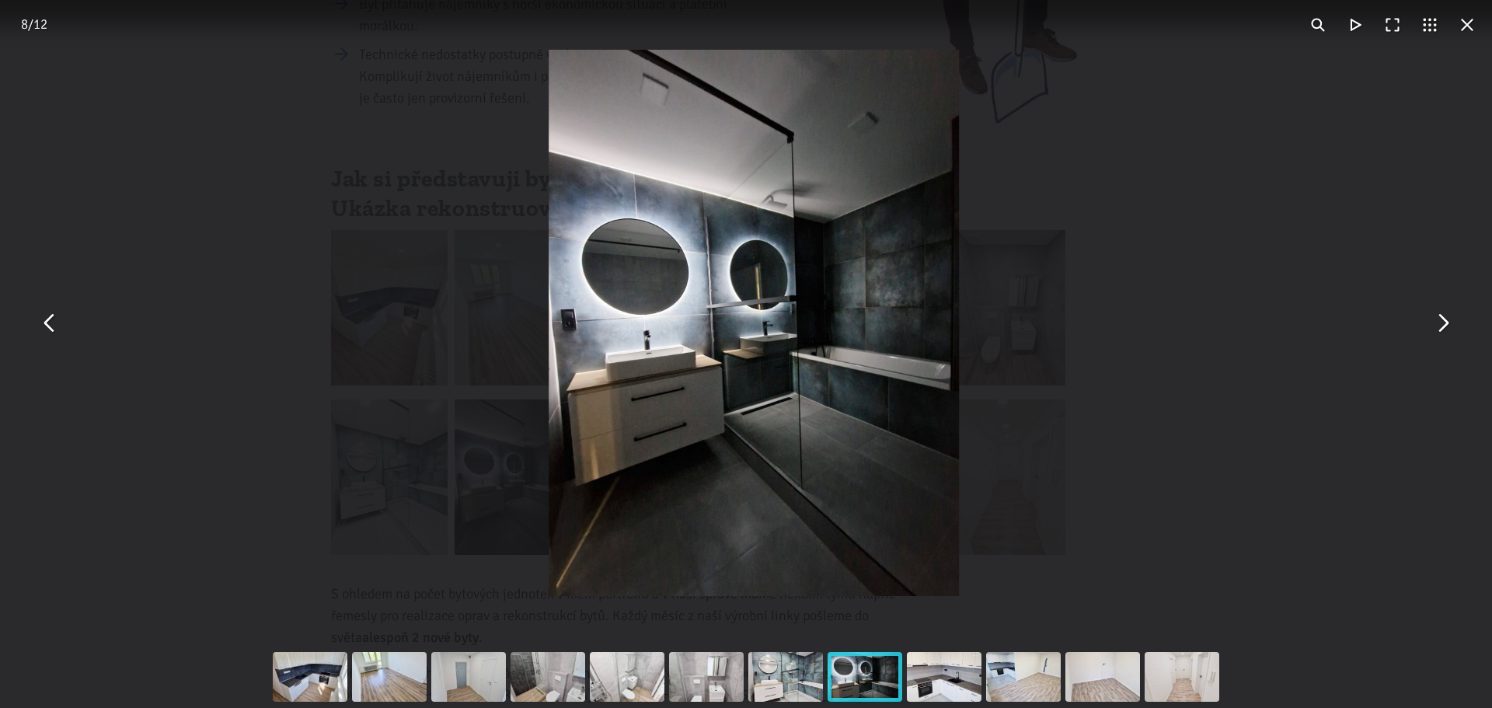
click at [1445, 319] on button "You can close this modal content with the ESC key" at bounding box center [1442, 323] width 37 height 37
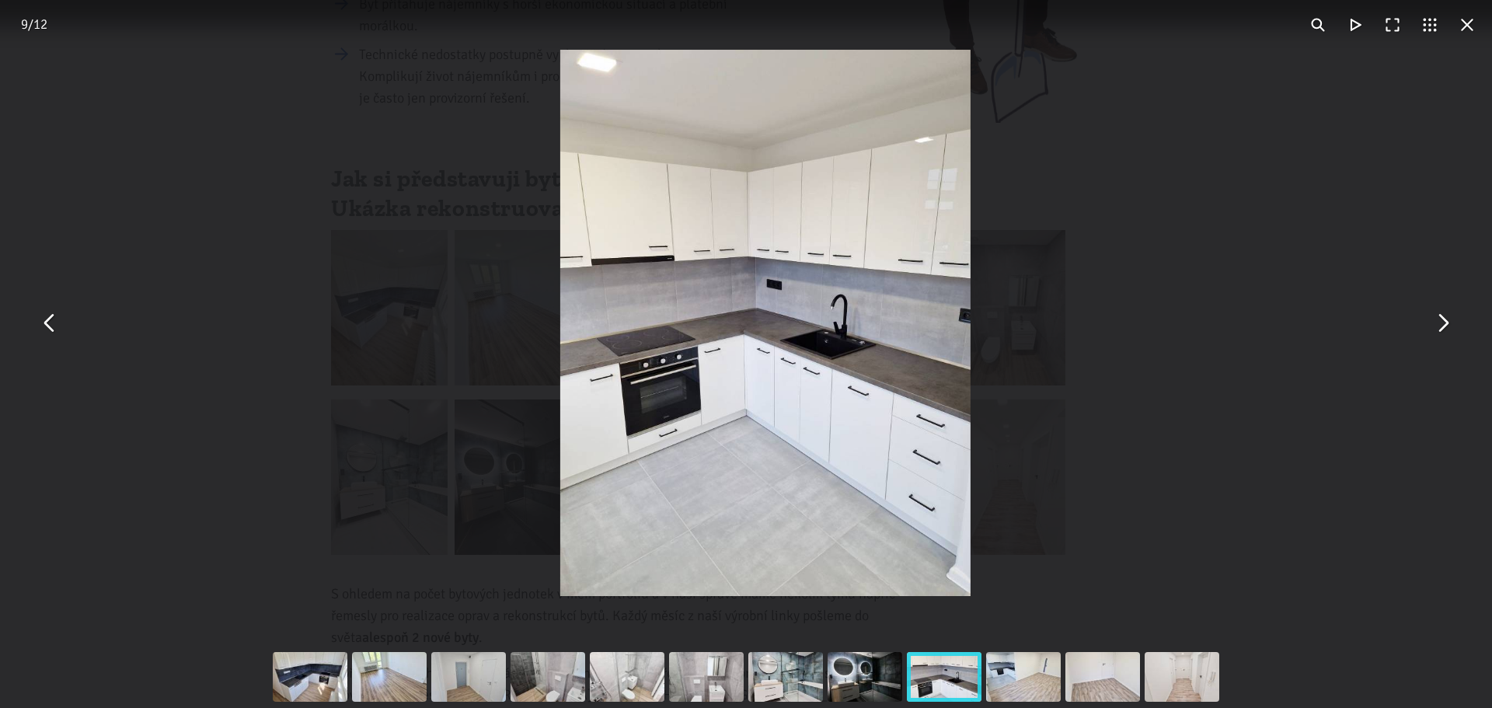
click at [1445, 319] on button "You can close this modal content with the ESC key" at bounding box center [1442, 323] width 37 height 37
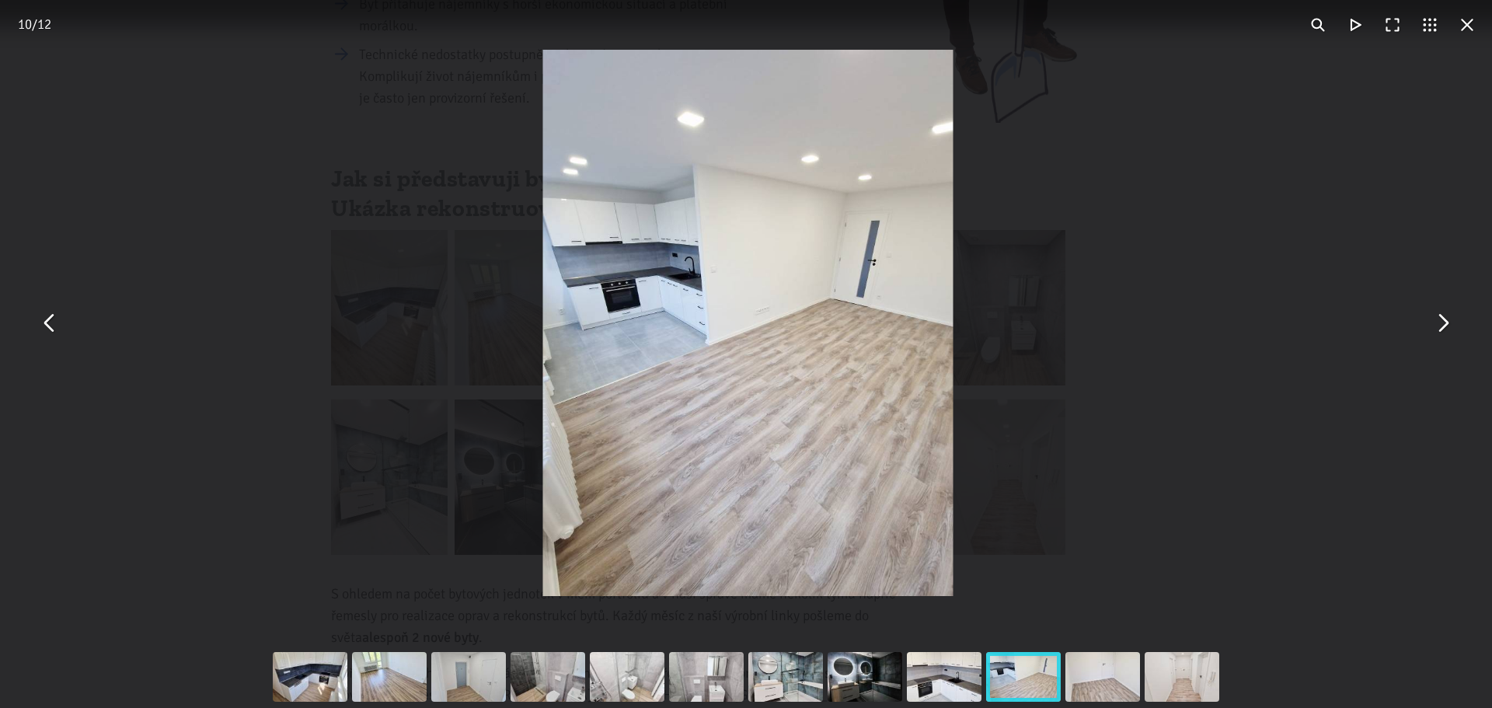
click at [1445, 319] on button "You can close this modal content with the ESC key" at bounding box center [1442, 323] width 37 height 37
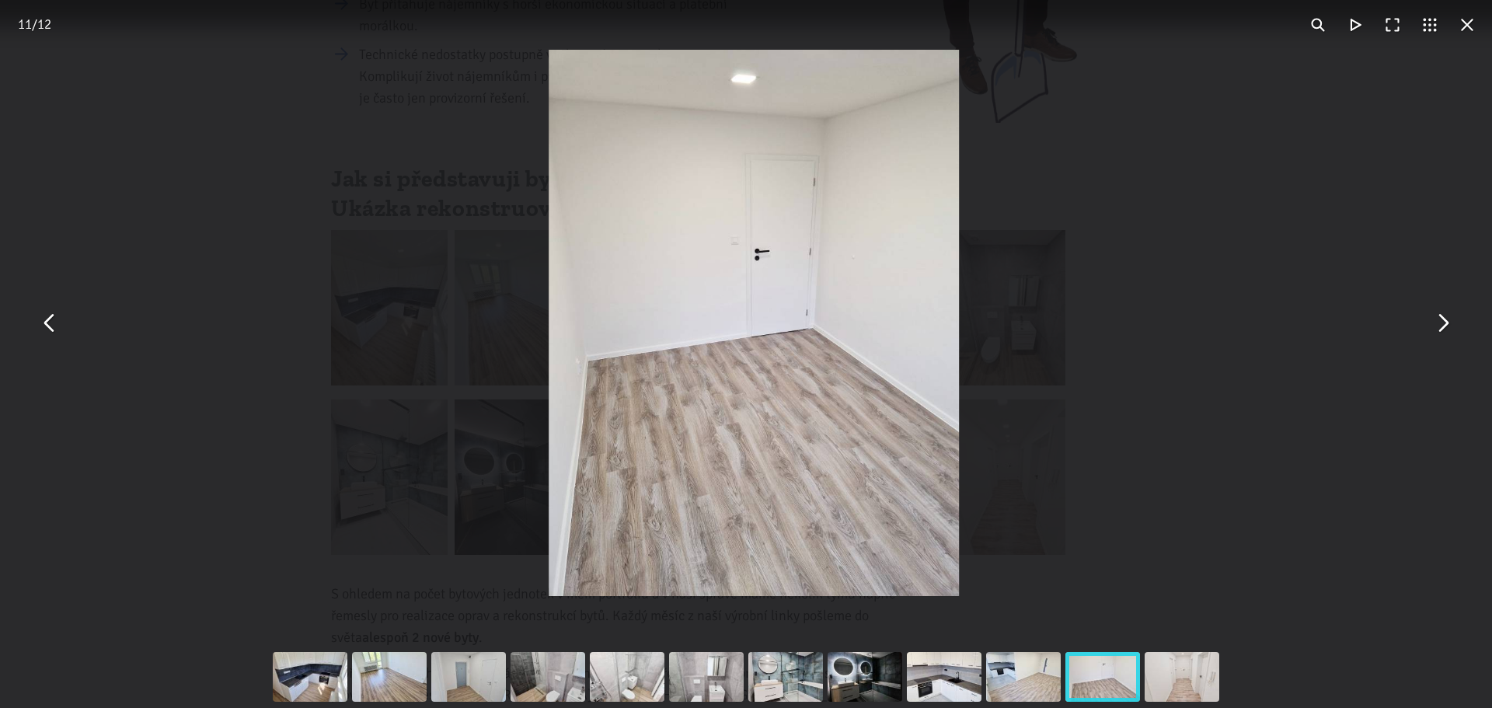
click at [1445, 319] on button "You can close this modal content with the ESC key" at bounding box center [1442, 323] width 37 height 37
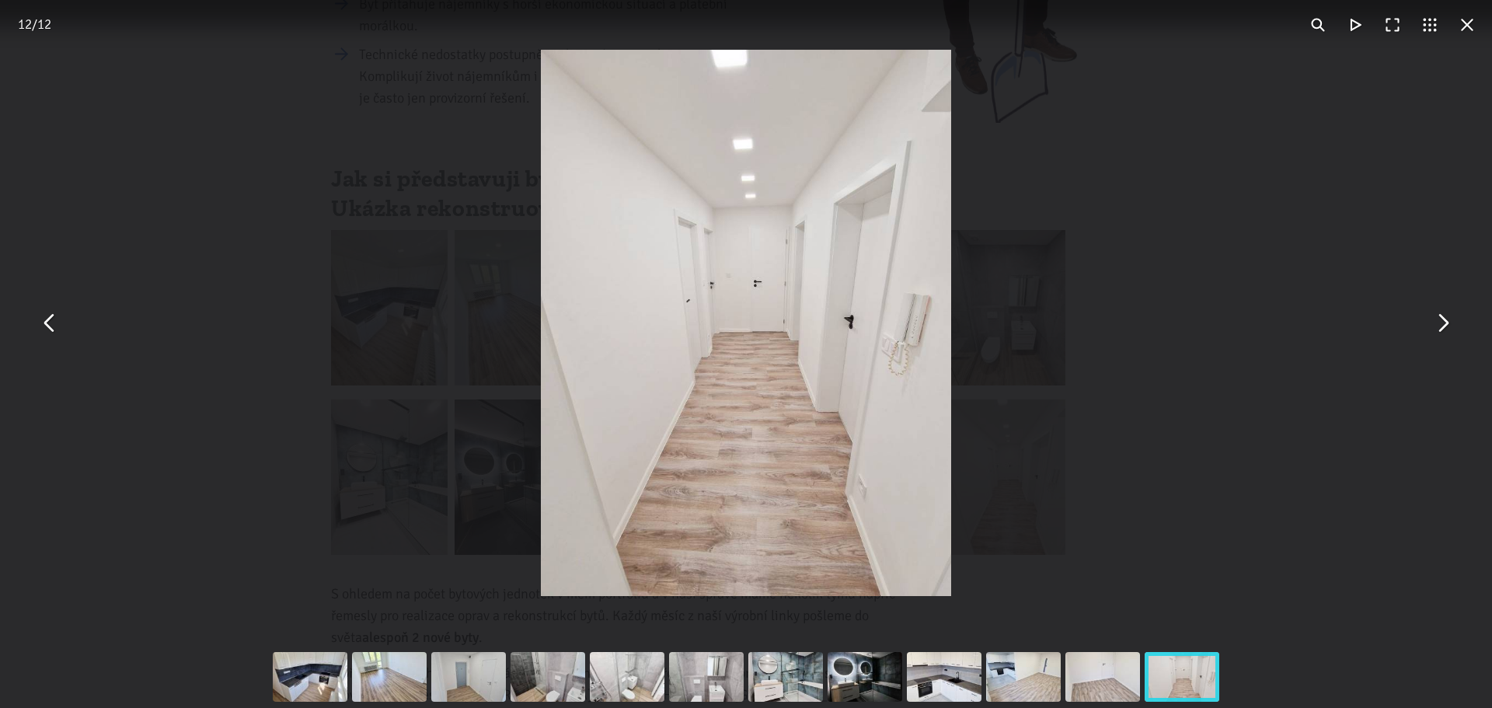
click at [1445, 319] on button "You can close this modal content with the ESC key" at bounding box center [1442, 323] width 37 height 37
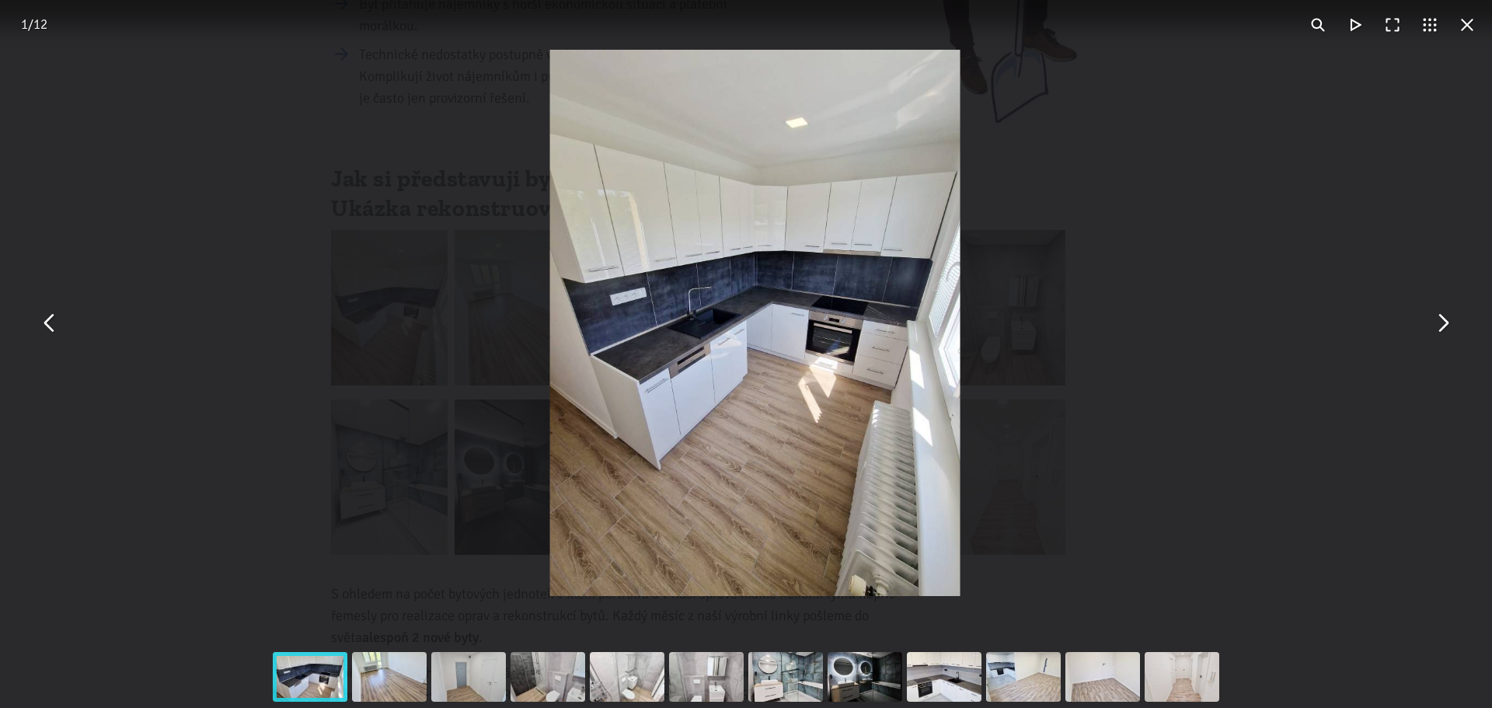
click at [1445, 319] on button "You can close this modal content with the ESC key" at bounding box center [1442, 323] width 37 height 37
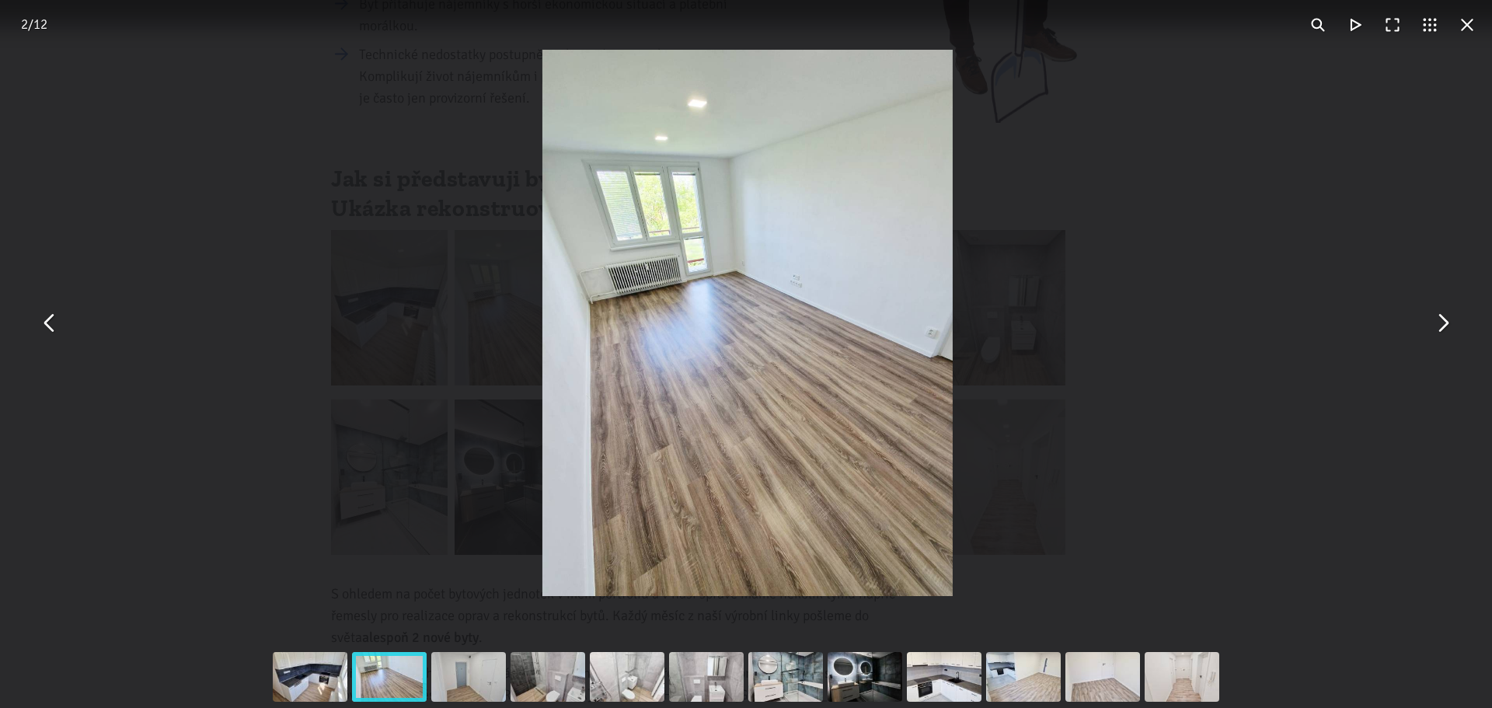
click at [1463, 23] on button "You can close this modal content with the ESC key" at bounding box center [1467, 24] width 37 height 37
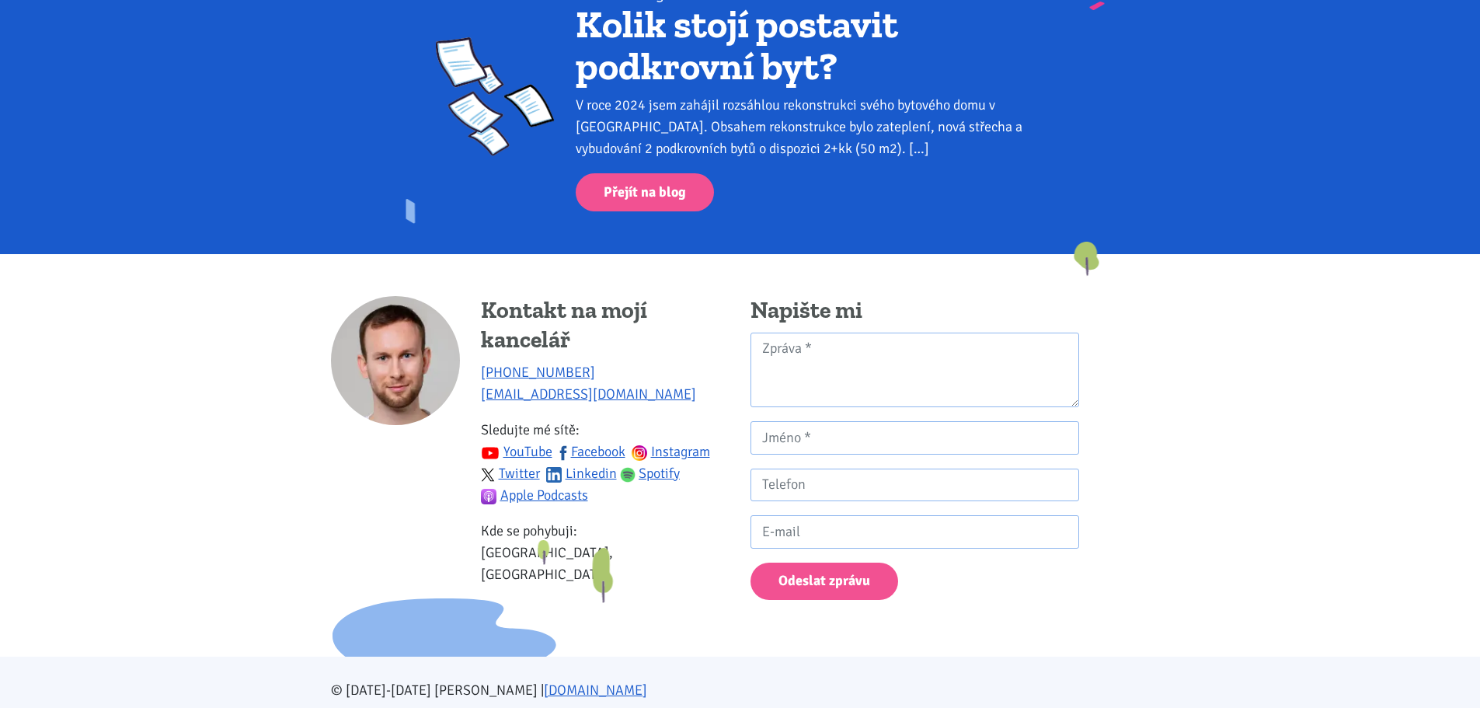
scroll to position [1862, 0]
